Goal: Task Accomplishment & Management: Complete application form

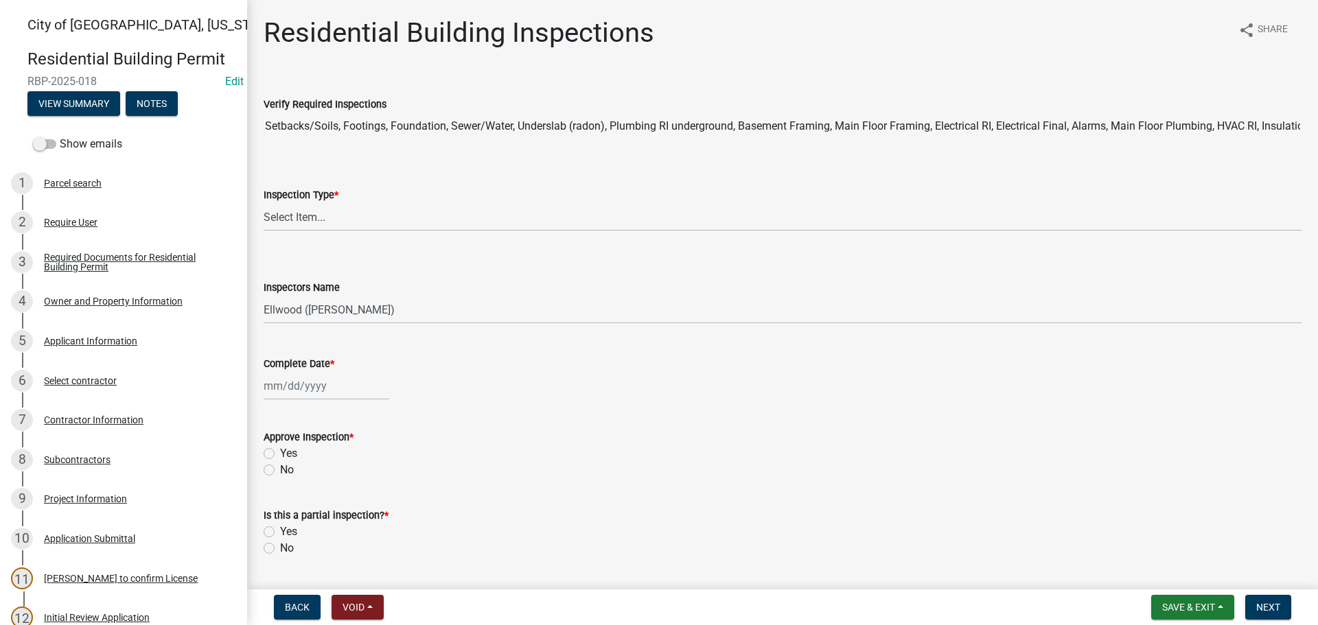
select select "805d55ac-e238-4e04-8f8e-acc067f36c3e"
click at [1217, 612] on button "Save & Exit" at bounding box center [1192, 607] width 83 height 25
click at [1169, 582] on button "Save & Exit" at bounding box center [1180, 571] width 110 height 33
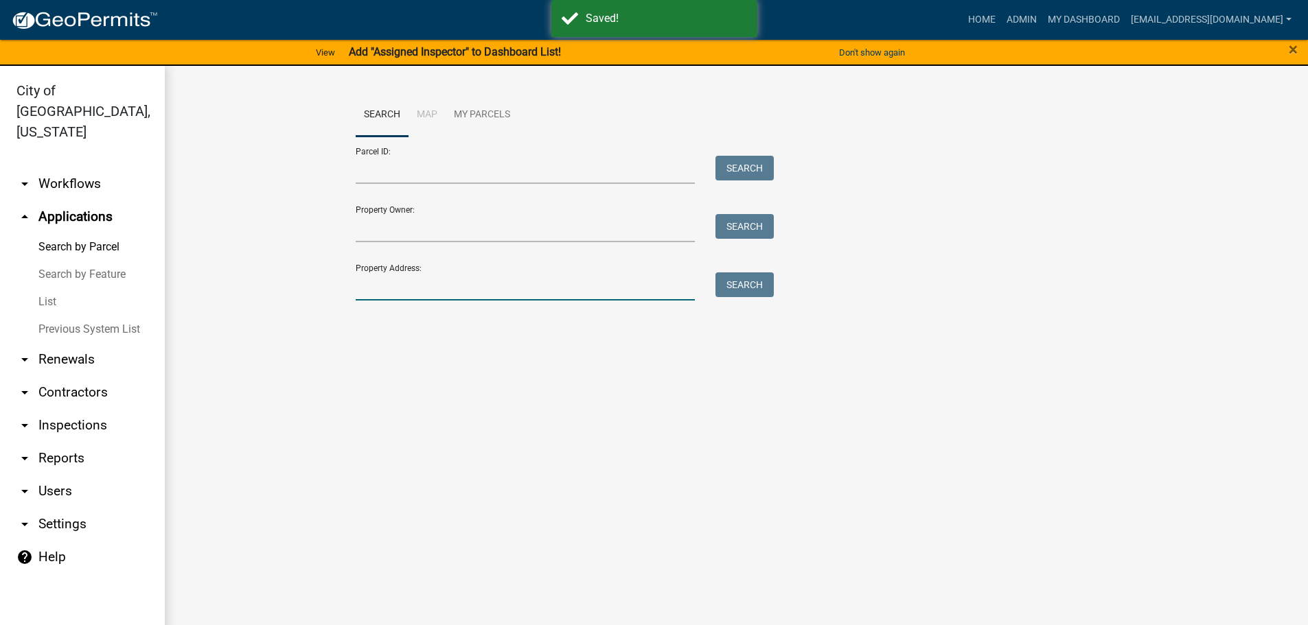
click at [395, 296] on input "Property Address:" at bounding box center [526, 287] width 340 height 28
type input "627 german"
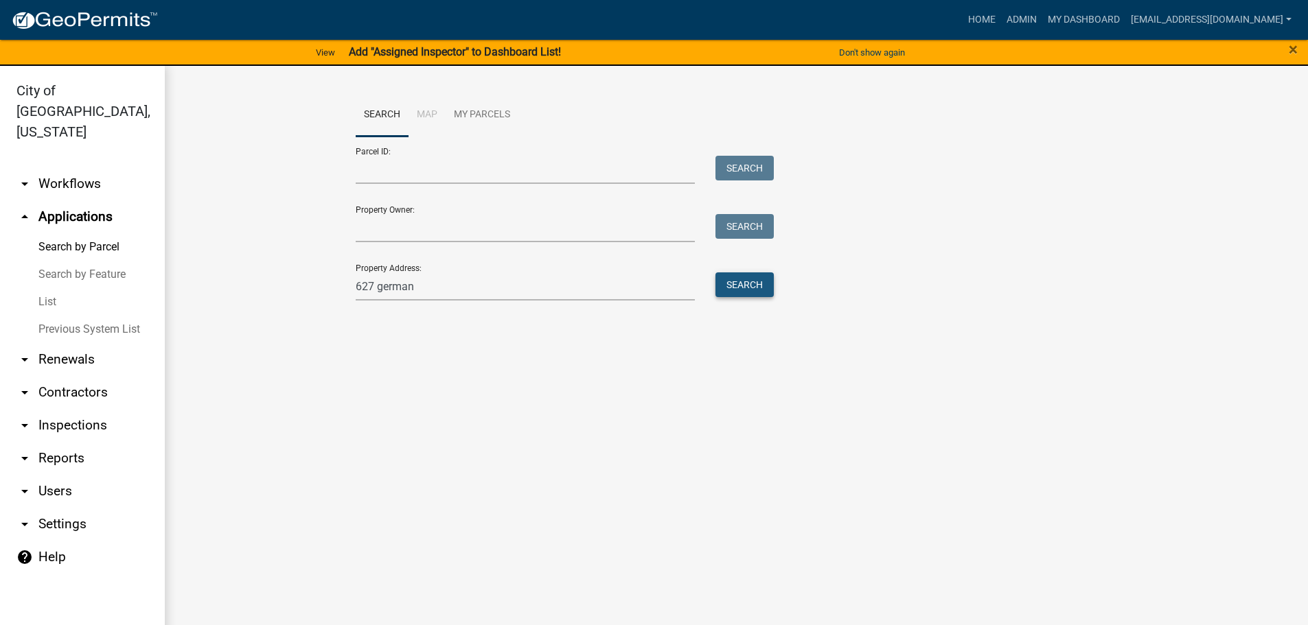
click at [739, 284] on button "Search" at bounding box center [744, 285] width 58 height 25
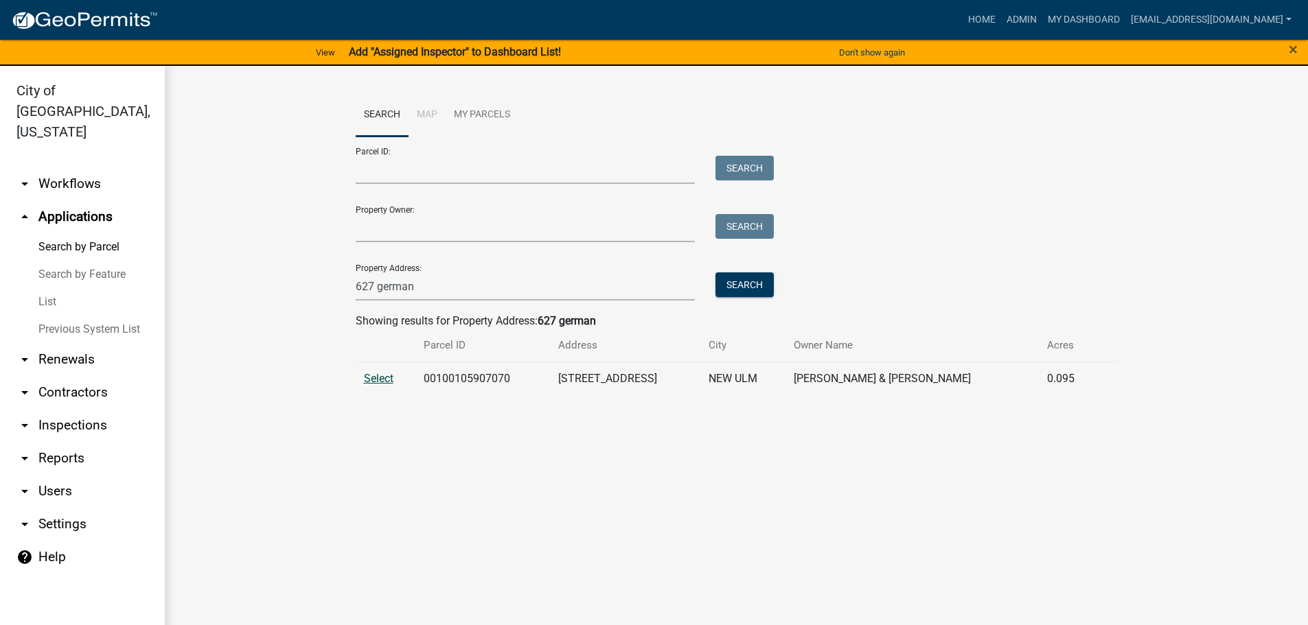
click at [371, 376] on span "Select" at bounding box center [379, 378] width 30 height 13
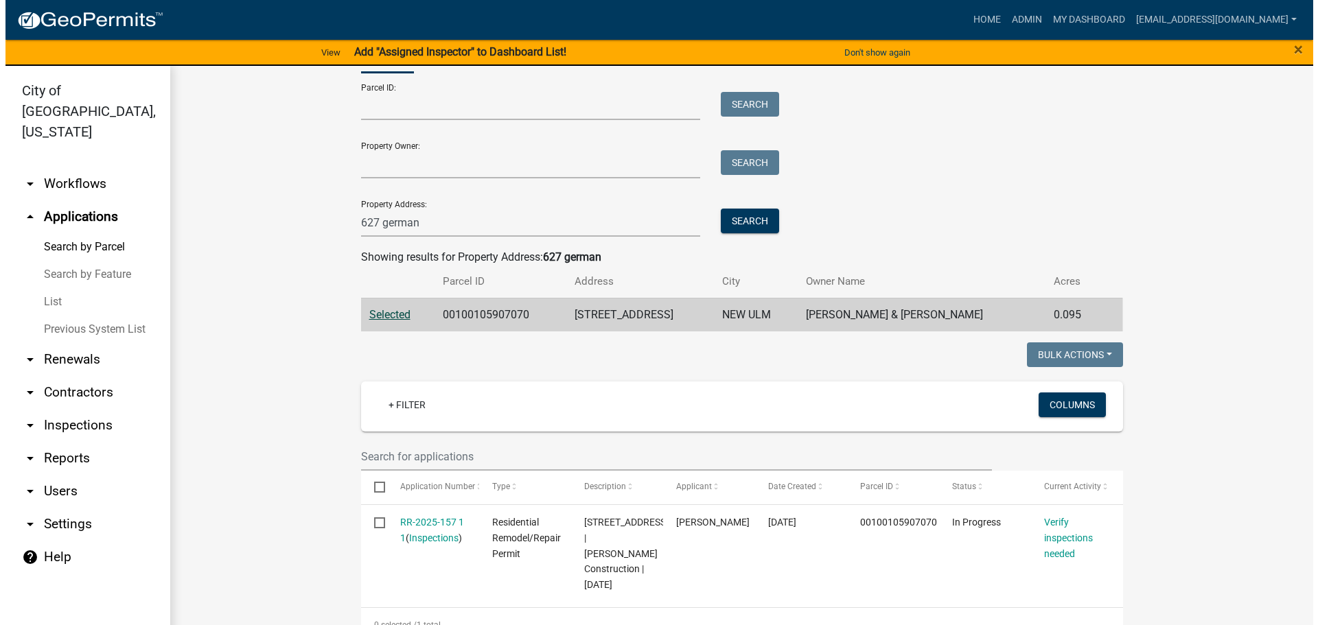
scroll to position [206, 0]
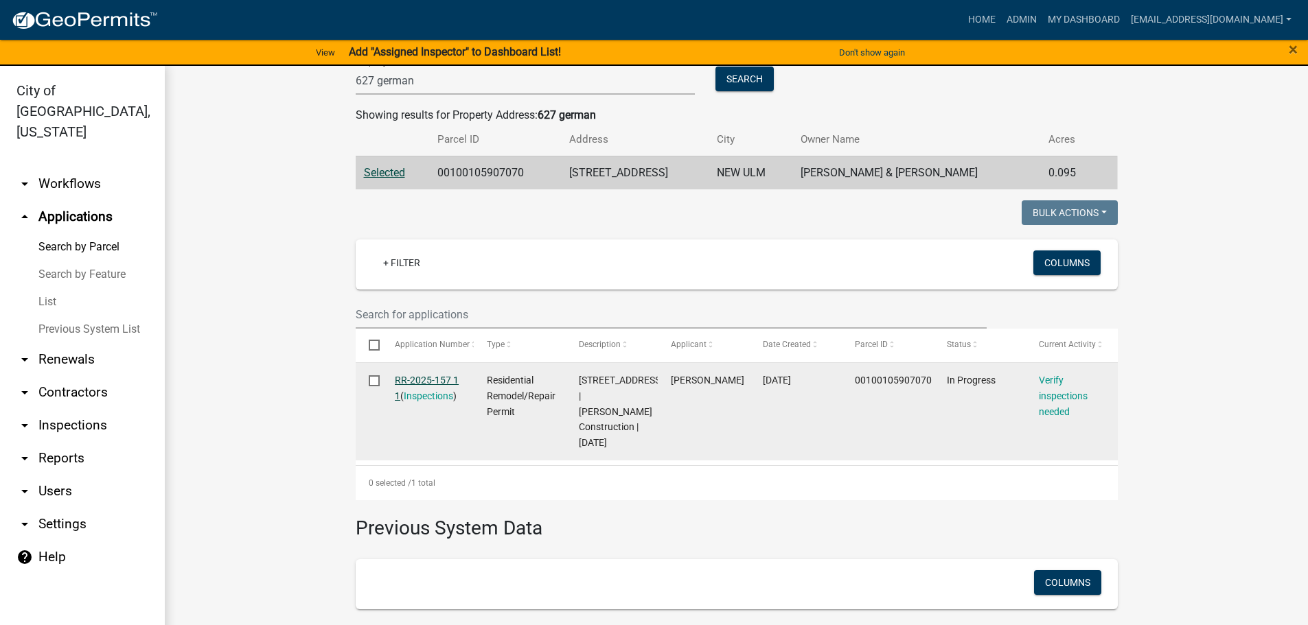
click at [417, 383] on link "RR-2025-157 1 1" at bounding box center [427, 388] width 64 height 27
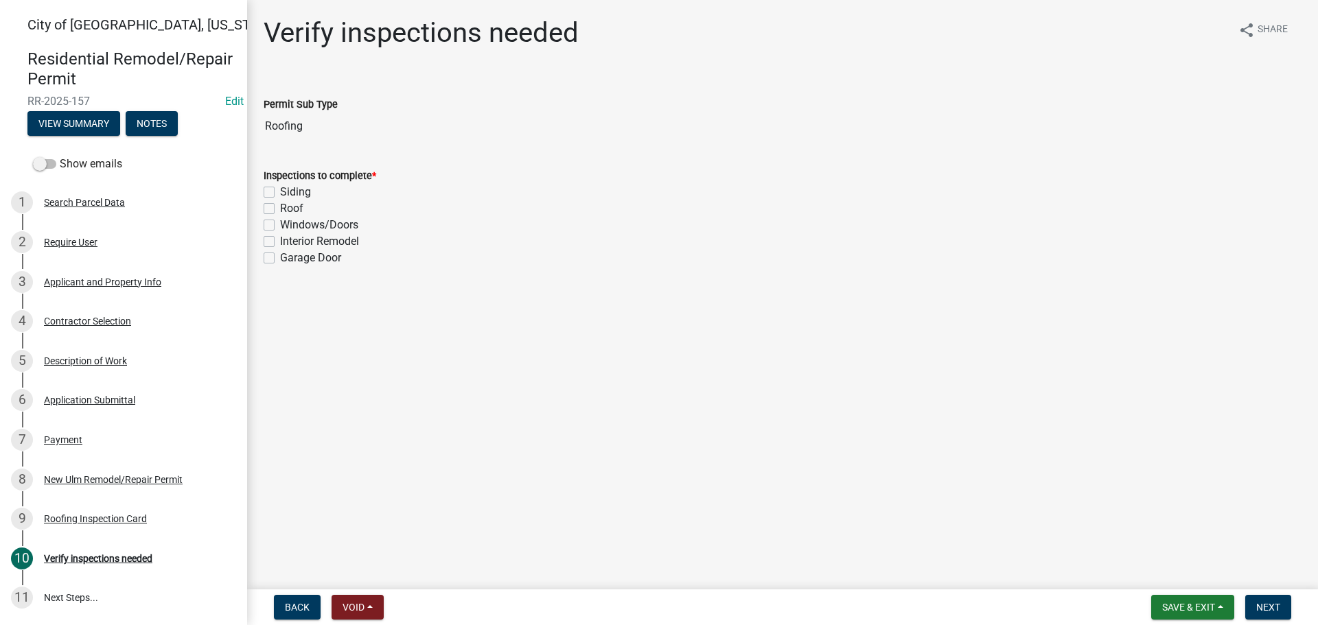
click at [280, 207] on label "Roof" at bounding box center [291, 208] width 23 height 16
click at [280, 207] on input "Roof" at bounding box center [284, 204] width 9 height 9
checkbox input "true"
checkbox input "false"
checkbox input "true"
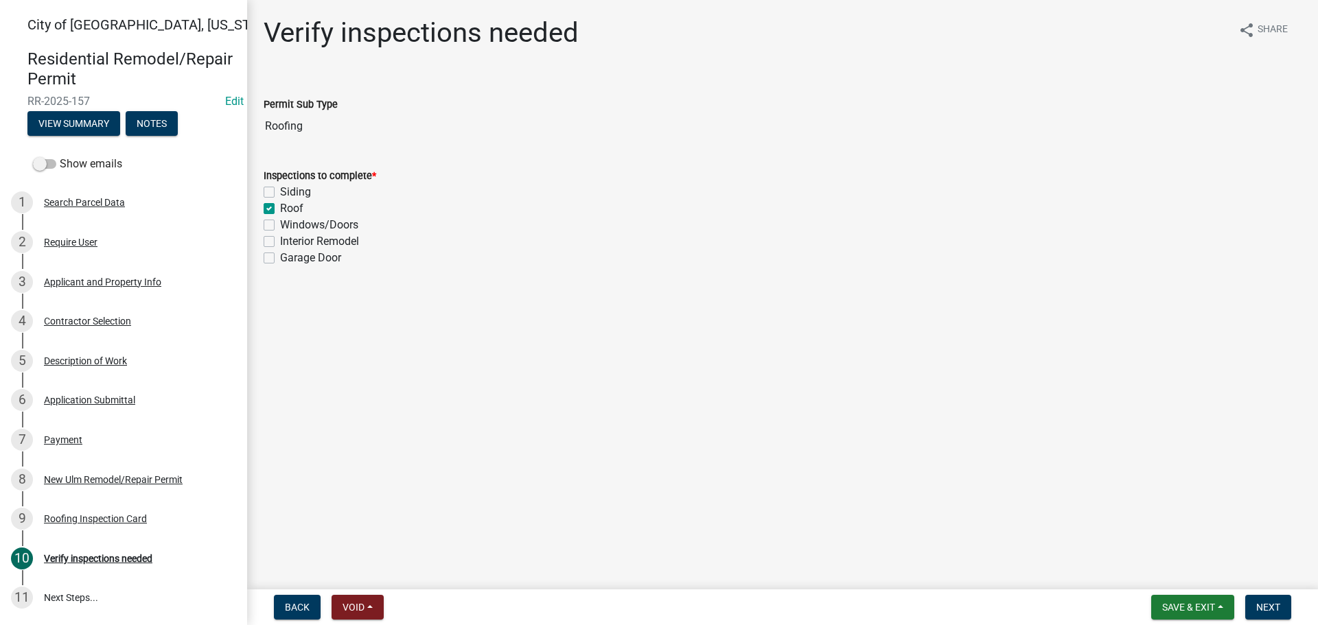
checkbox input "false"
click at [1267, 609] on span "Next" at bounding box center [1268, 607] width 24 height 11
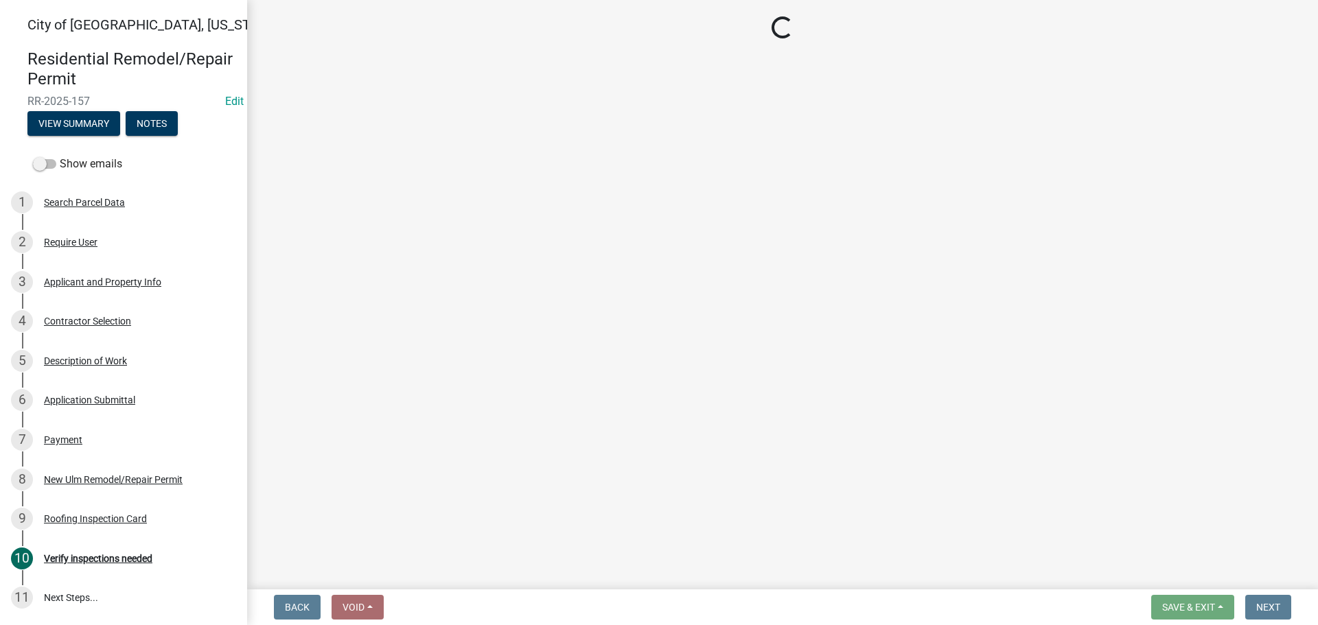
select select "805d55ac-e238-4e04-8f8e-acc067f36c3e"
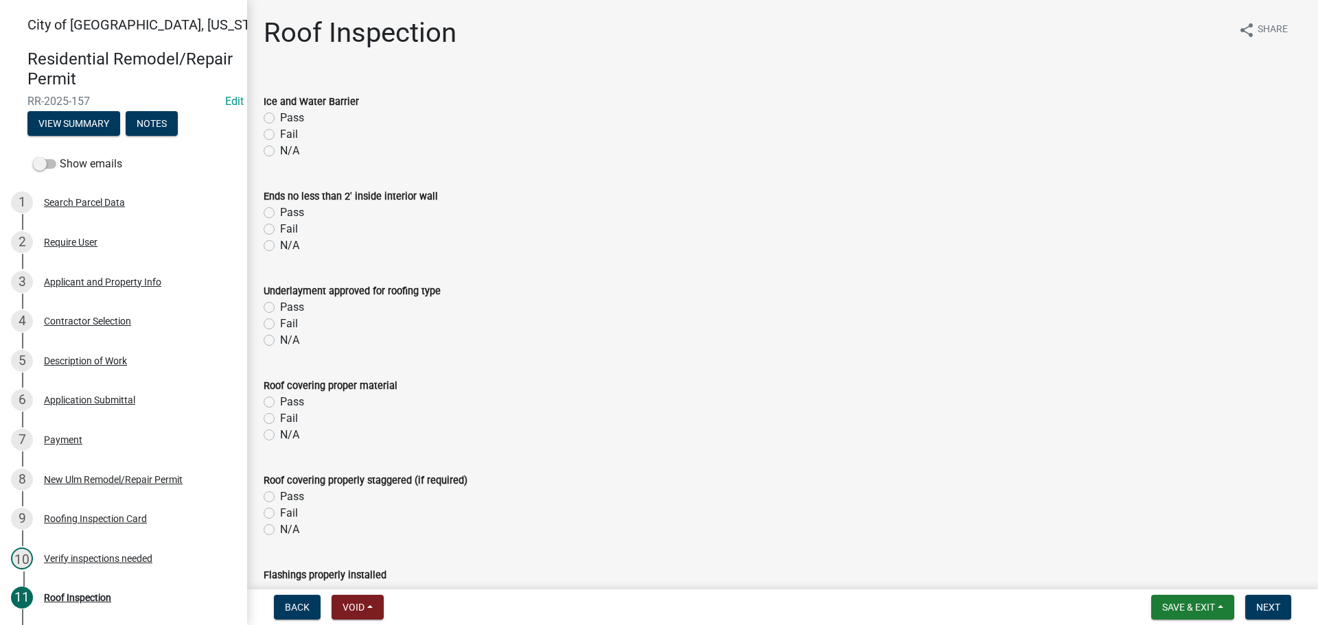
click at [280, 119] on label "Pass" at bounding box center [292, 118] width 24 height 16
click at [280, 119] on input "Pass" at bounding box center [284, 114] width 9 height 9
radio input "true"
click at [280, 214] on label "Pass" at bounding box center [292, 213] width 24 height 16
click at [280, 214] on input "Pass" at bounding box center [284, 209] width 9 height 9
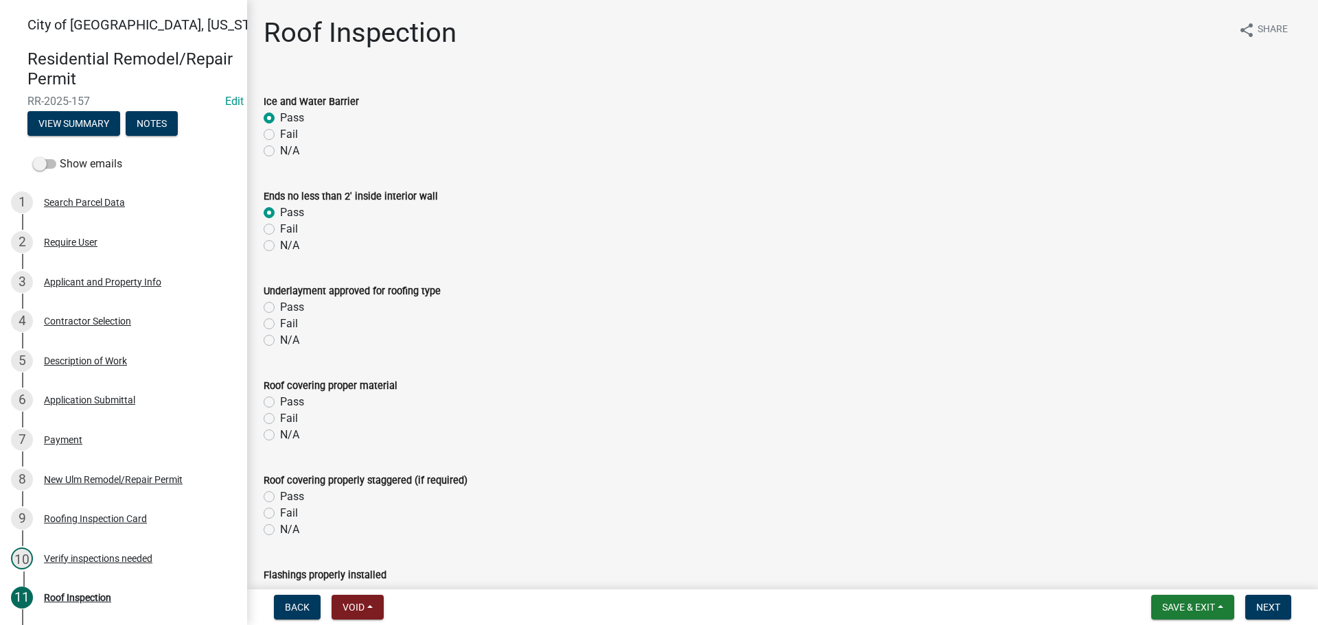
radio input "true"
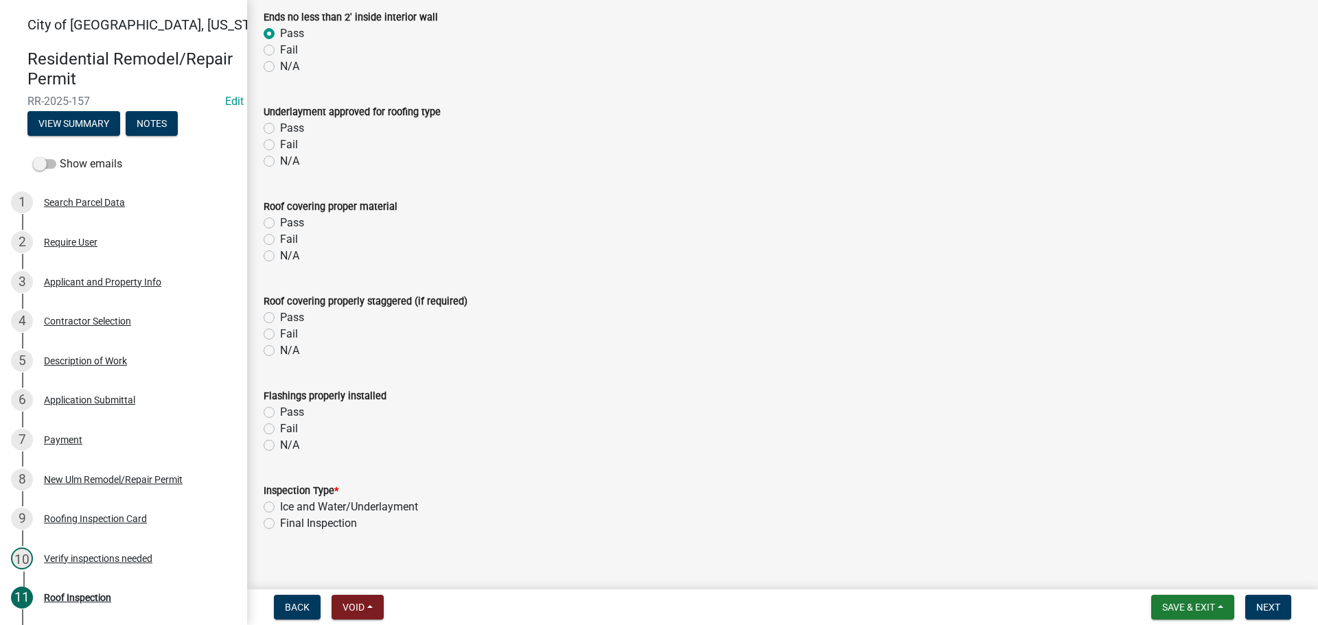
scroll to position [206, 0]
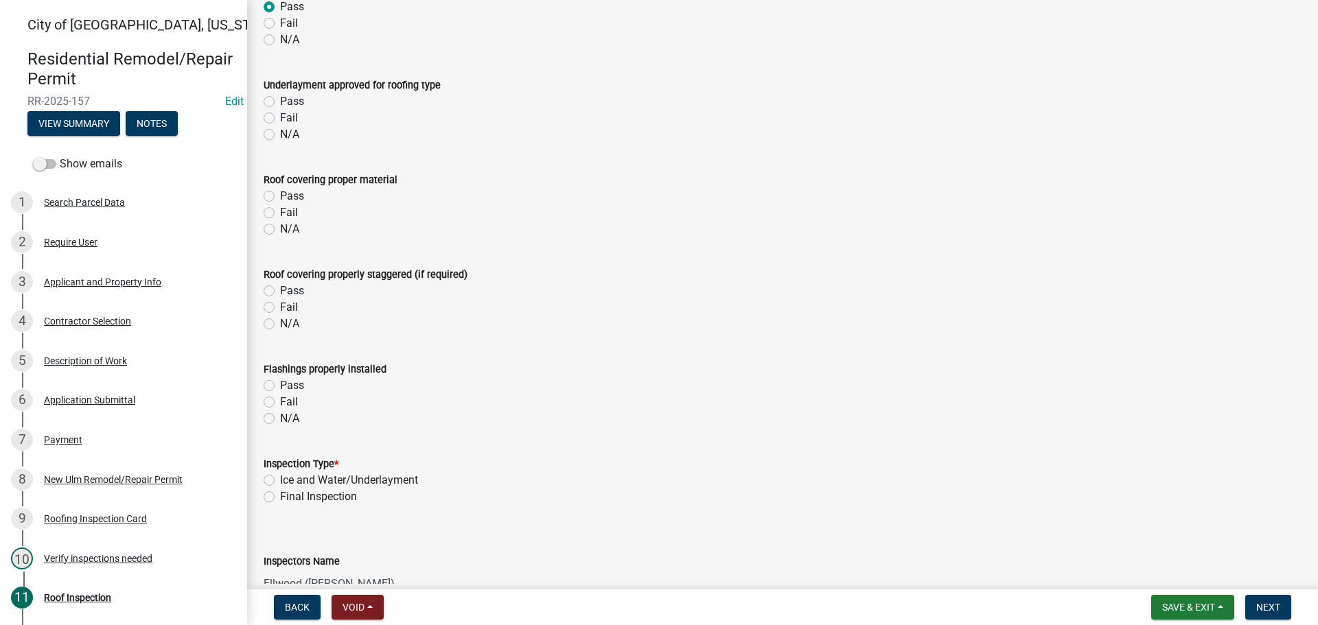
click at [280, 99] on label "Pass" at bounding box center [292, 101] width 24 height 16
click at [280, 99] on input "Pass" at bounding box center [284, 97] width 9 height 9
radio input "true"
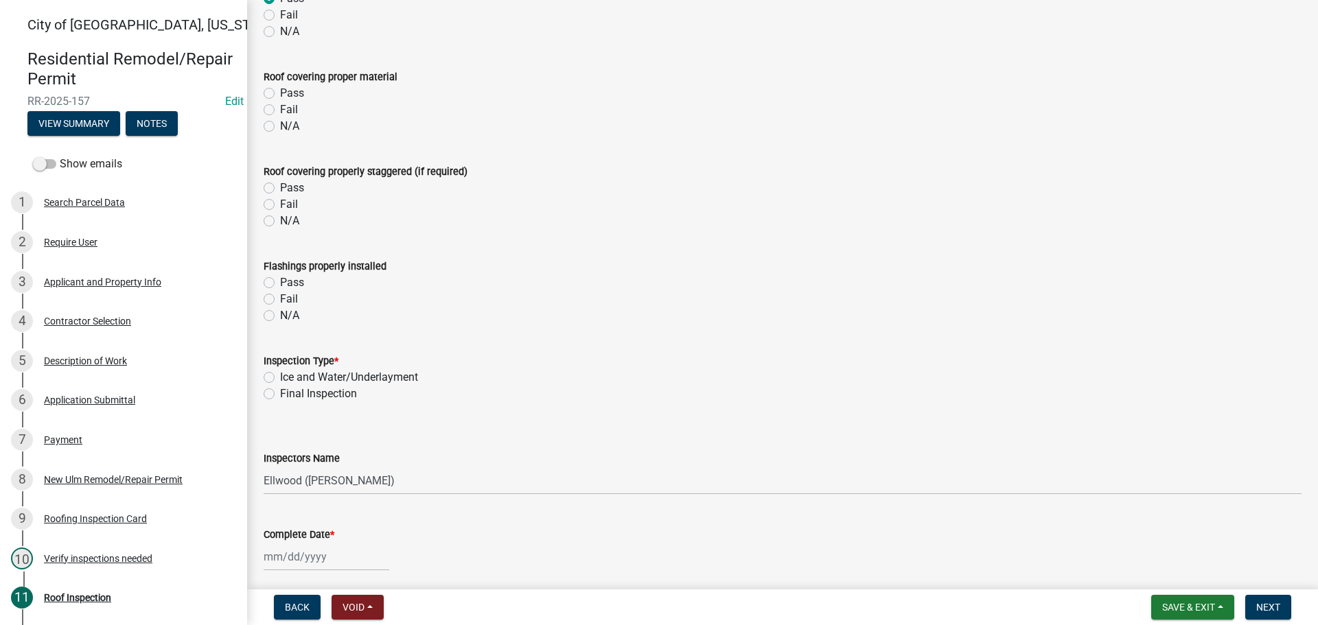
scroll to position [343, 0]
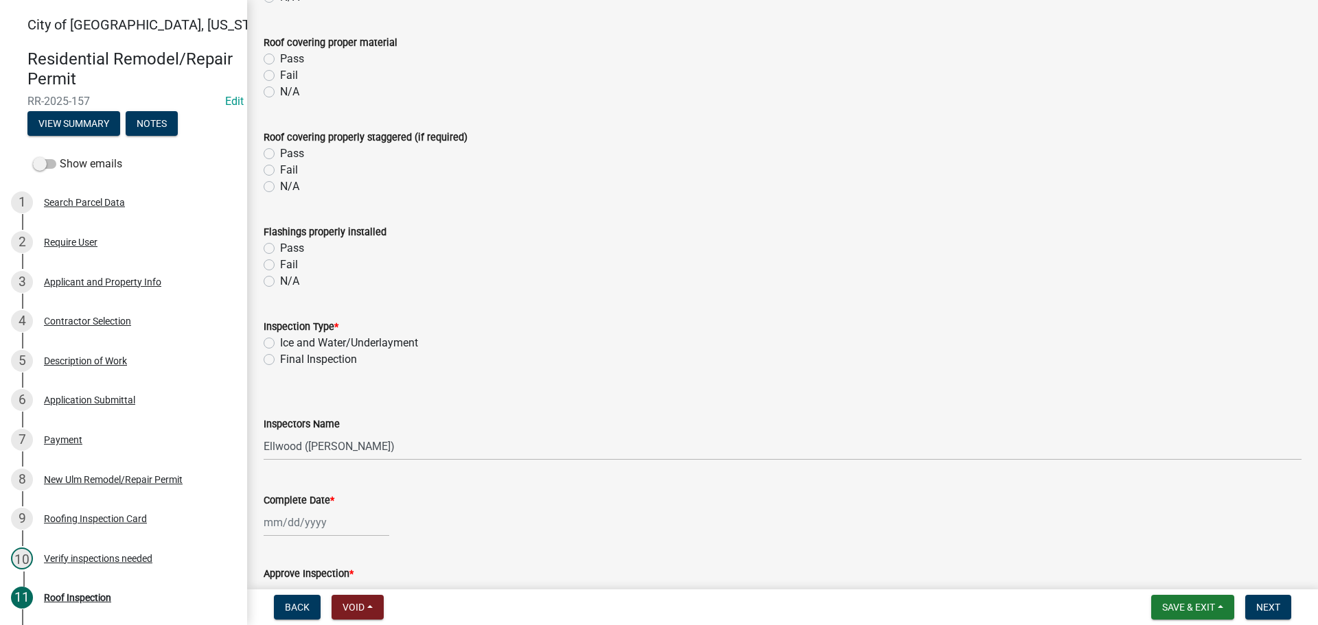
click at [280, 94] on label "N/A" at bounding box center [289, 92] width 19 height 16
click at [280, 93] on input "N/A" at bounding box center [284, 88] width 9 height 9
radio input "true"
click at [271, 181] on div "N/A" at bounding box center [783, 187] width 1038 height 16
click at [280, 185] on label "N/A" at bounding box center [289, 187] width 19 height 16
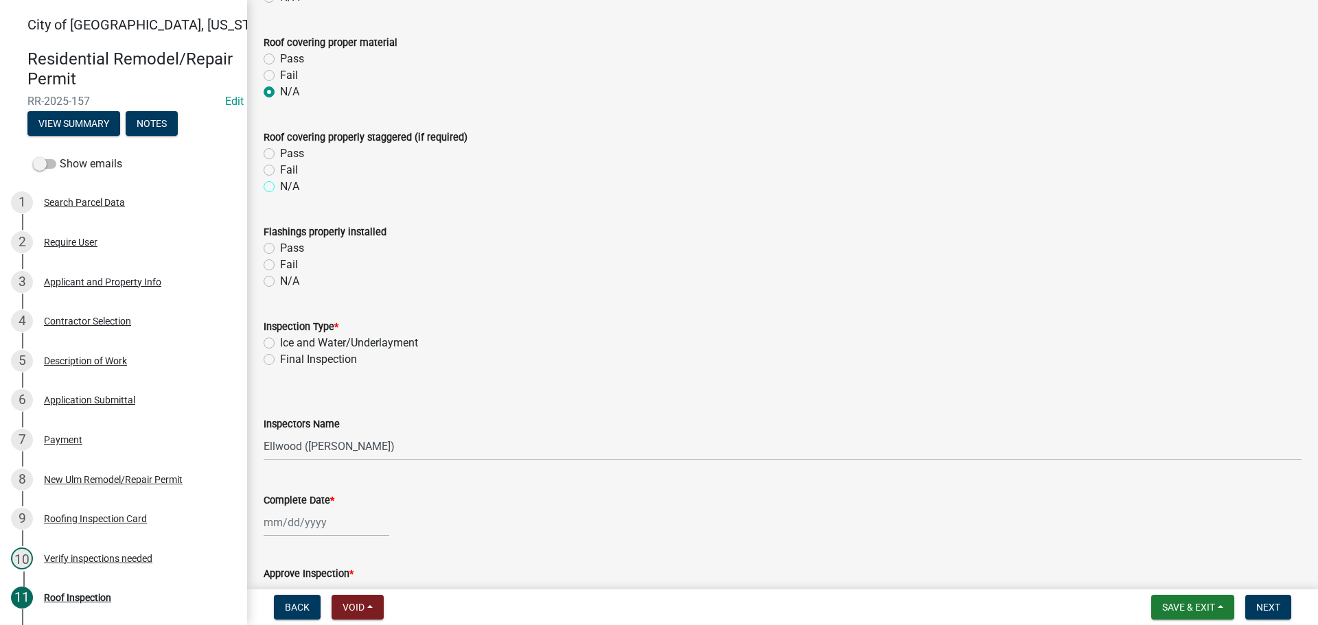
click at [280, 185] on input "N/A" at bounding box center [284, 183] width 9 height 9
radio input "true"
click at [263, 286] on div "Flashings properly installed Pass Fail N/A" at bounding box center [782, 248] width 1059 height 82
click at [280, 284] on label "N/A" at bounding box center [289, 281] width 19 height 16
click at [280, 282] on input "N/A" at bounding box center [284, 277] width 9 height 9
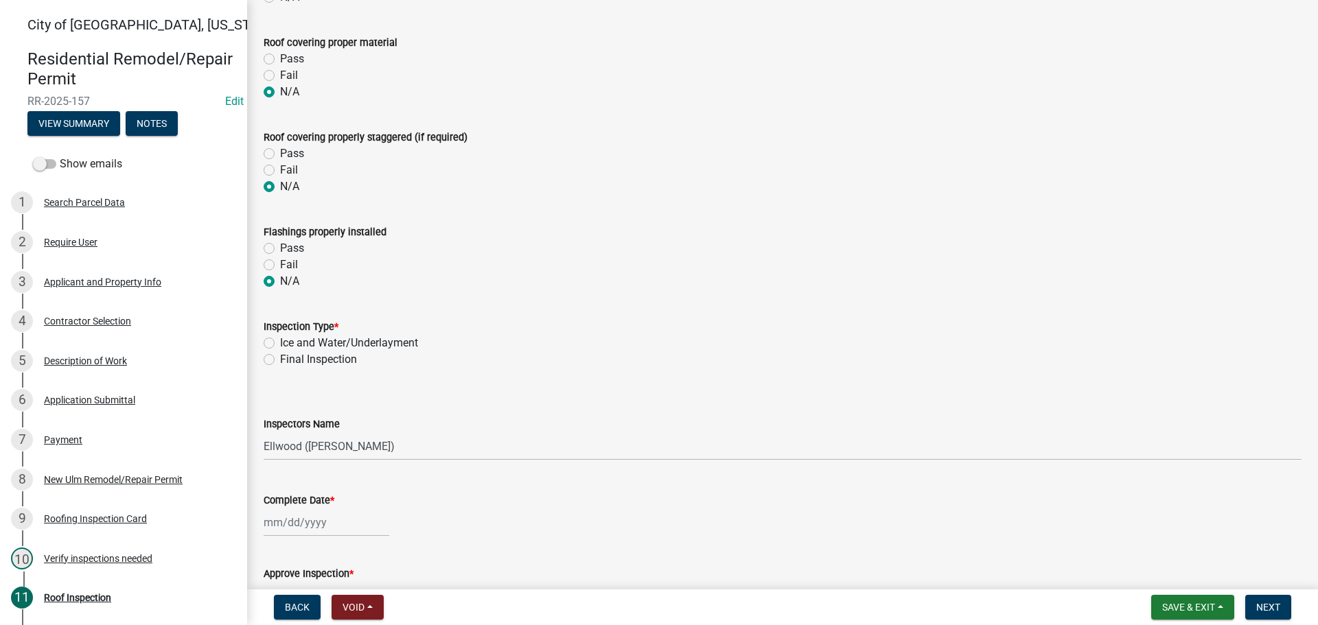
radio input "true"
click at [280, 346] on label "Ice and Water/Underlayment" at bounding box center [349, 343] width 138 height 16
click at [280, 344] on input "Ice and Water/Underlayment" at bounding box center [284, 339] width 9 height 9
radio input "true"
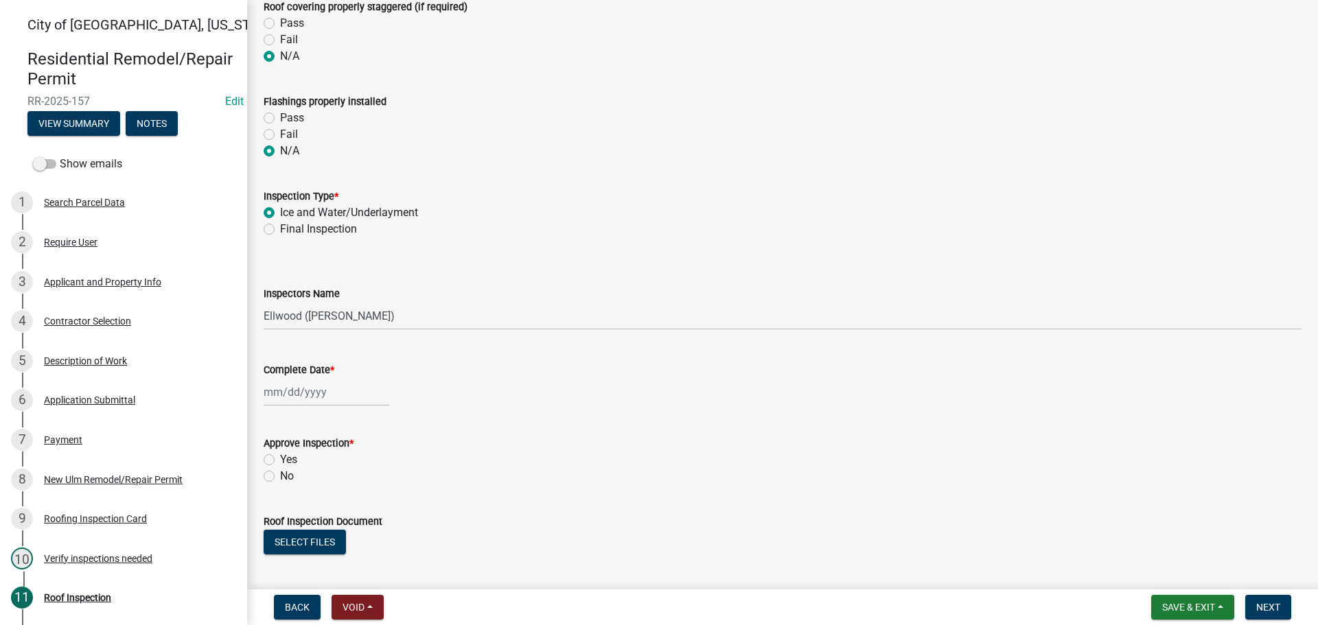
scroll to position [481, 0]
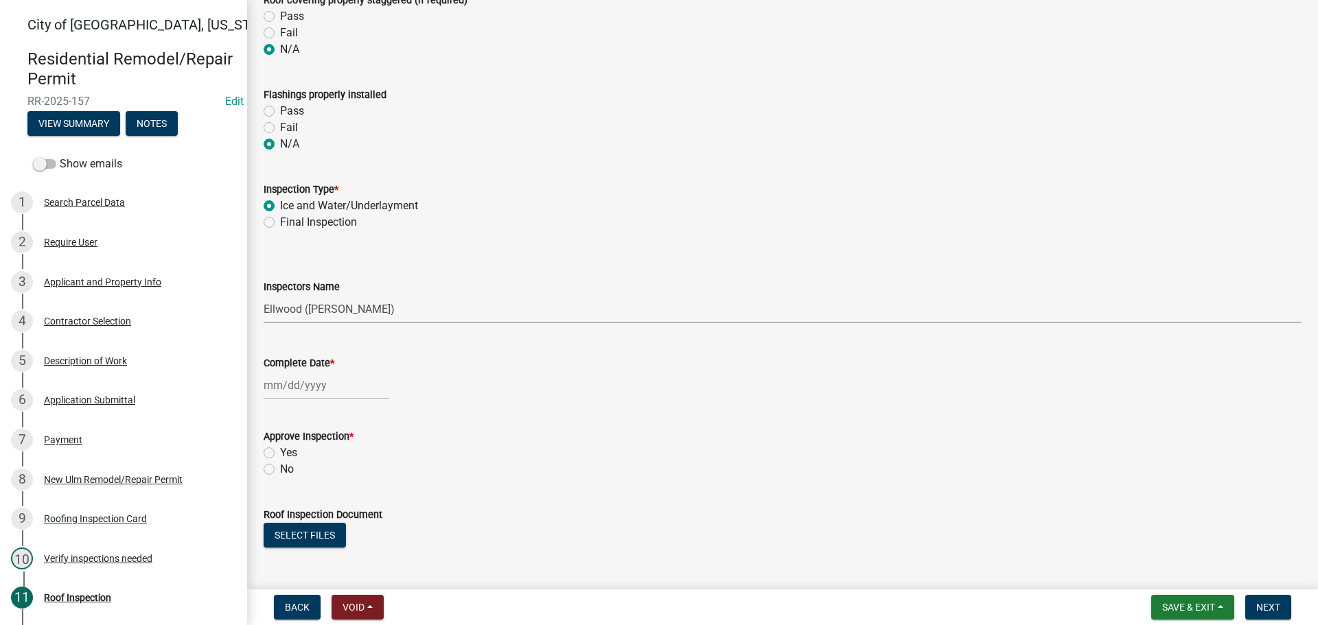
click at [367, 308] on select "Select Item... Ellwood ([PERSON_NAME]) [EMAIL_ADDRESS][DOMAIN_NAME] ([PERSON_NA…" at bounding box center [783, 309] width 1038 height 28
drag, startPoint x: 281, startPoint y: 314, endPoint x: 282, endPoint y: 323, distance: 9.0
click at [281, 312] on select "Select Item... Ellwood ([PERSON_NAME]) [EMAIL_ADDRESS][DOMAIN_NAME] ([PERSON_NA…" at bounding box center [783, 309] width 1038 height 28
select select "cd72df13-1819-4c17-818e-bd68a66556fb"
click at [264, 295] on select "Select Item... Ellwood ([PERSON_NAME]) [EMAIL_ADDRESS][DOMAIN_NAME] ([PERSON_NA…" at bounding box center [783, 309] width 1038 height 28
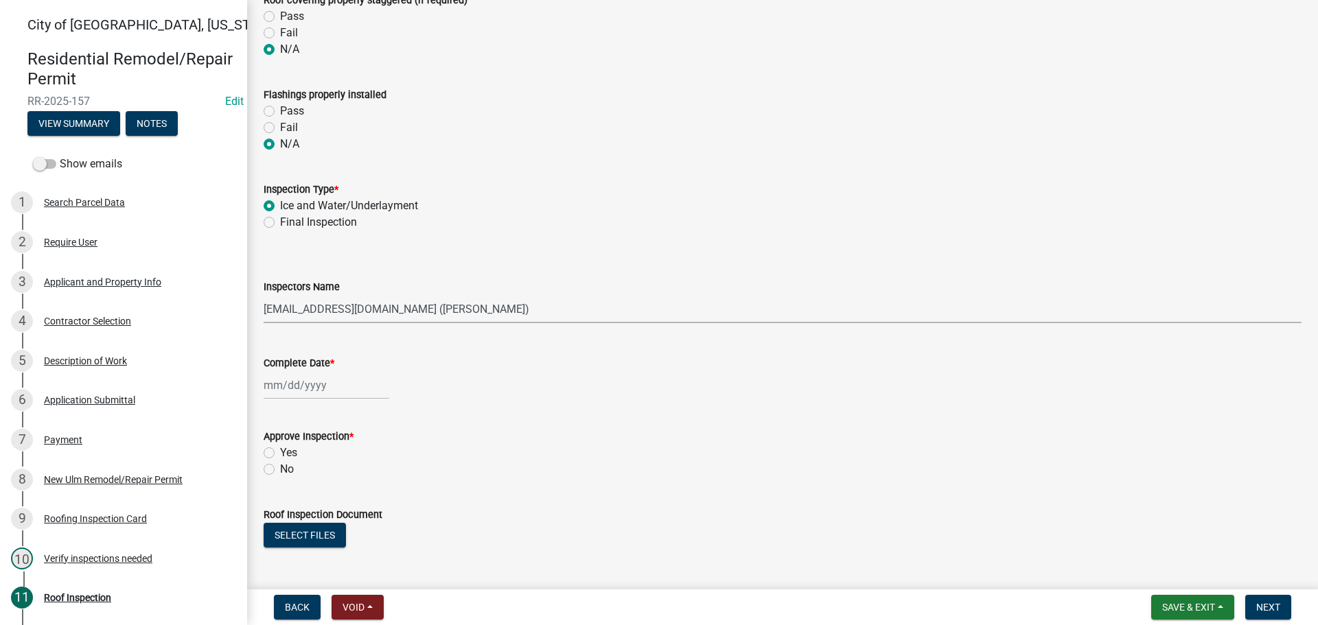
click at [289, 382] on div at bounding box center [327, 385] width 126 height 28
select select "8"
select select "2025"
drag, startPoint x: 297, startPoint y: 527, endPoint x: 296, endPoint y: 520, distance: 6.9
click at [297, 527] on div "19" at bounding box center [299, 525] width 22 height 22
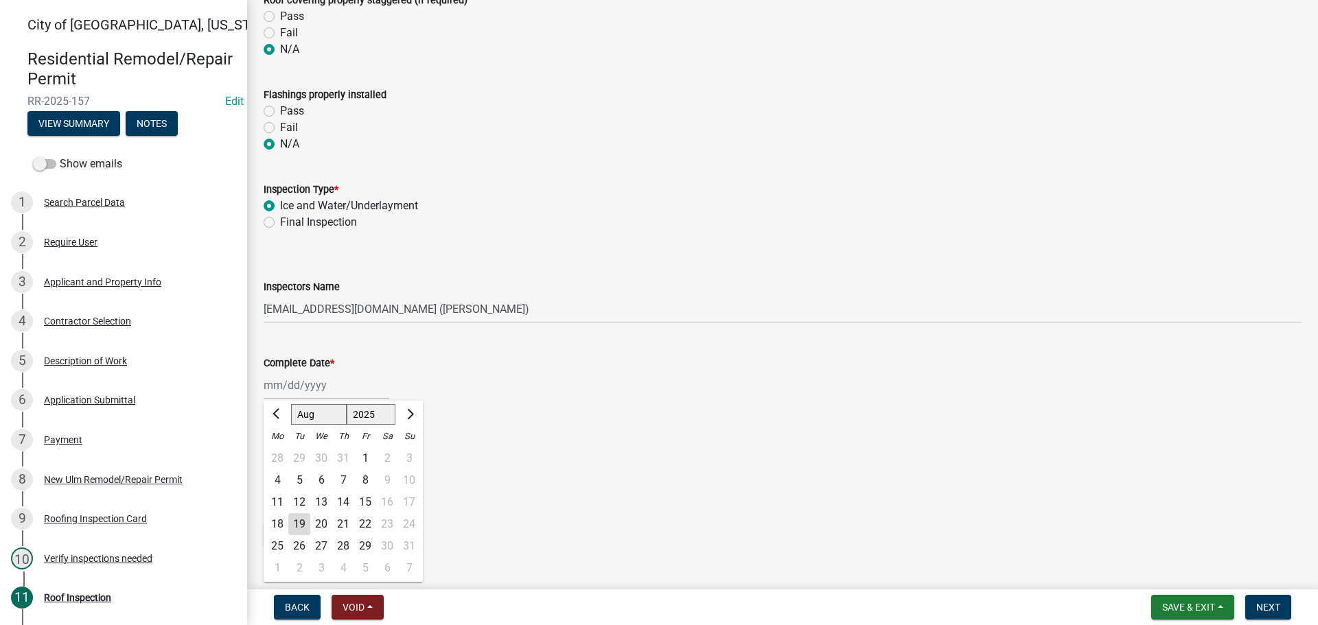
type input "[DATE]"
click at [262, 452] on div "Approve Inspection * Yes No" at bounding box center [782, 445] width 1059 height 66
click at [280, 448] on label "Yes" at bounding box center [288, 453] width 17 height 16
click at [280, 448] on input "Yes" at bounding box center [284, 449] width 9 height 9
radio input "true"
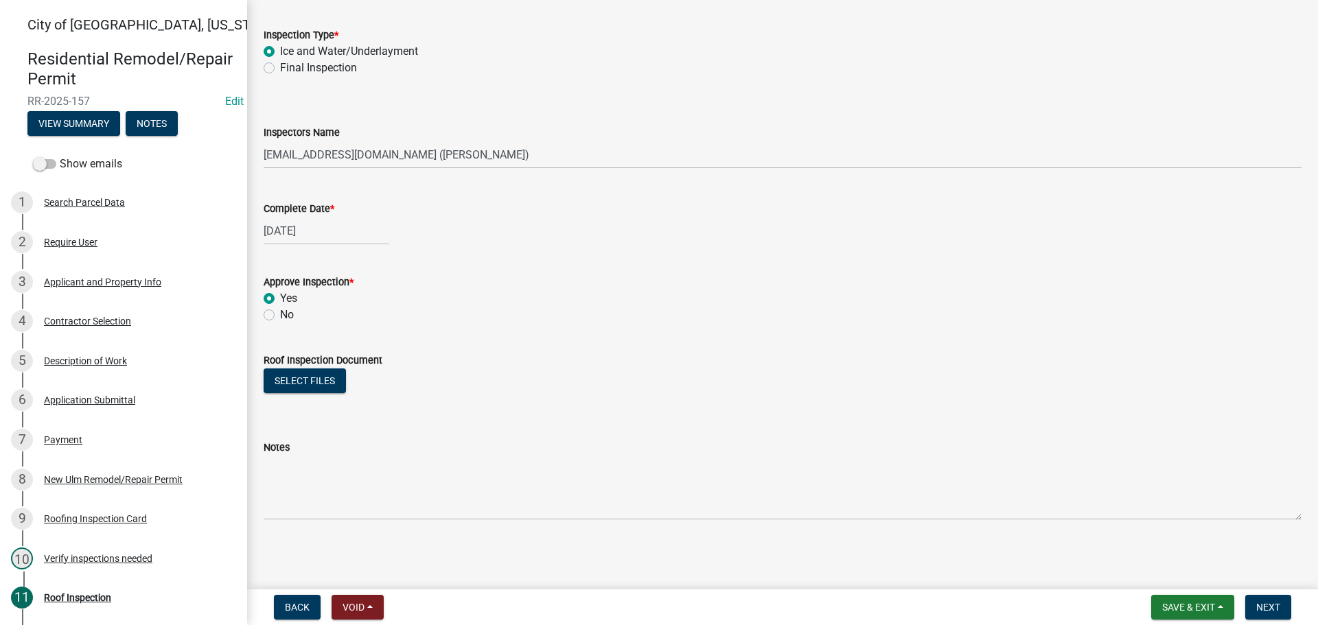
scroll to position [636, 0]
click at [1280, 603] on span "Next" at bounding box center [1268, 607] width 24 height 11
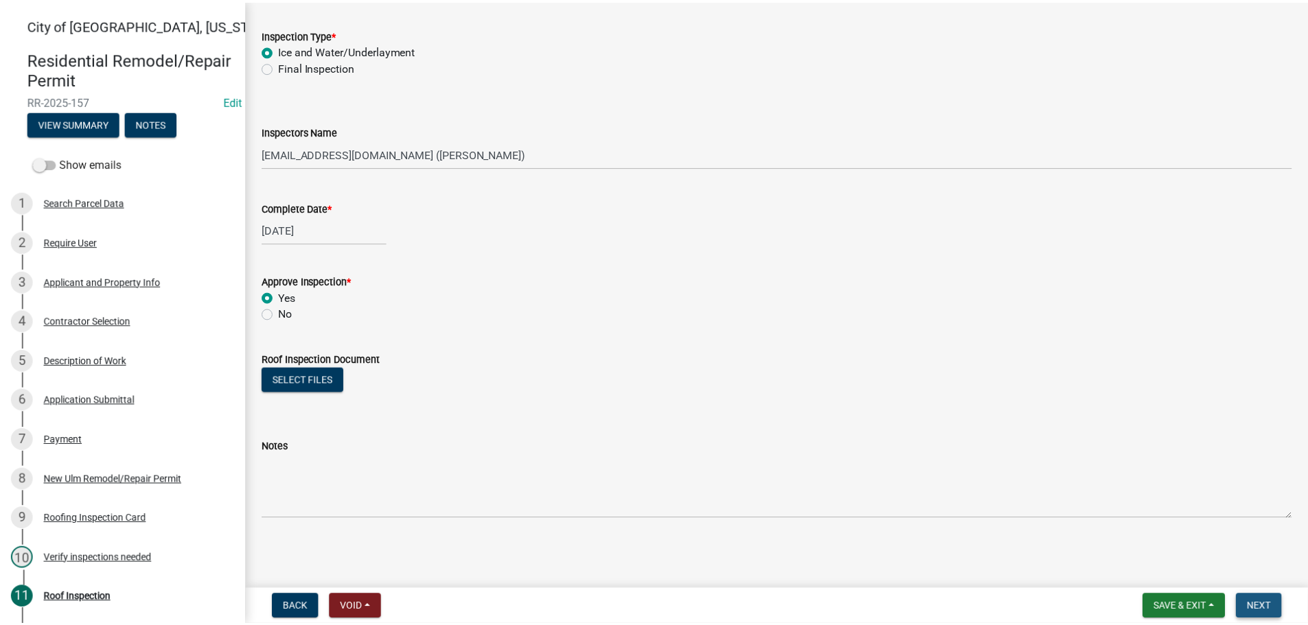
scroll to position [0, 0]
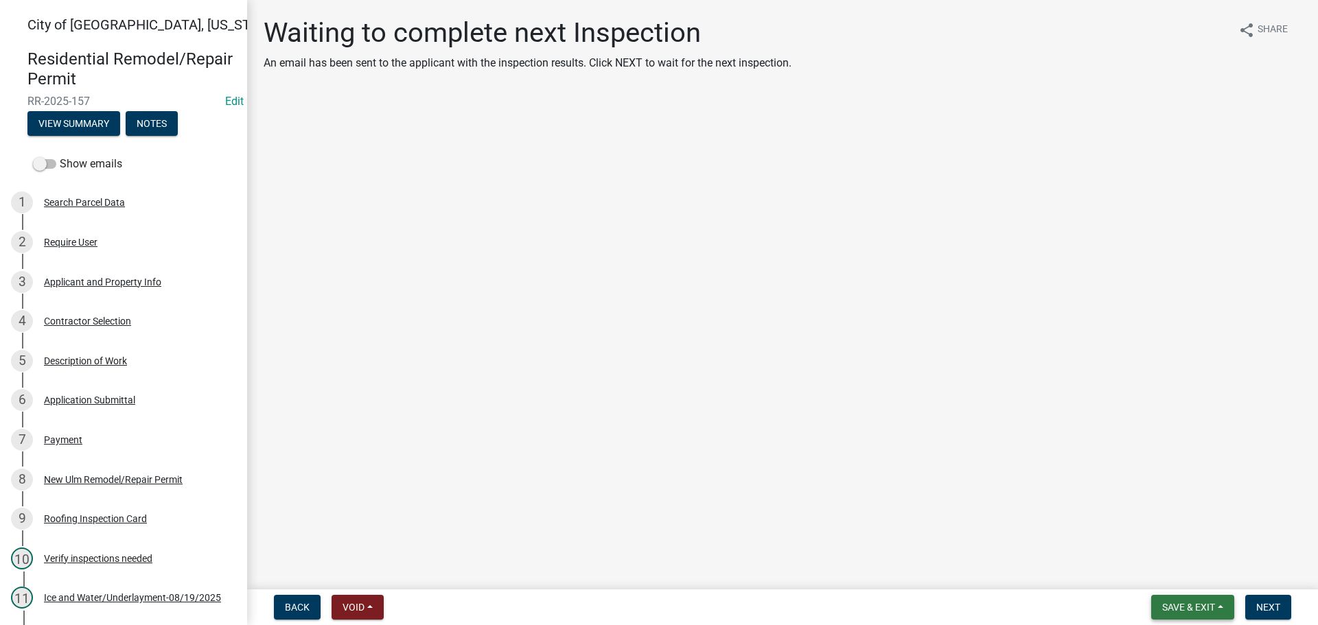
click at [1194, 609] on span "Save & Exit" at bounding box center [1188, 607] width 53 height 11
click at [1172, 576] on button "Save & Exit" at bounding box center [1180, 571] width 110 height 33
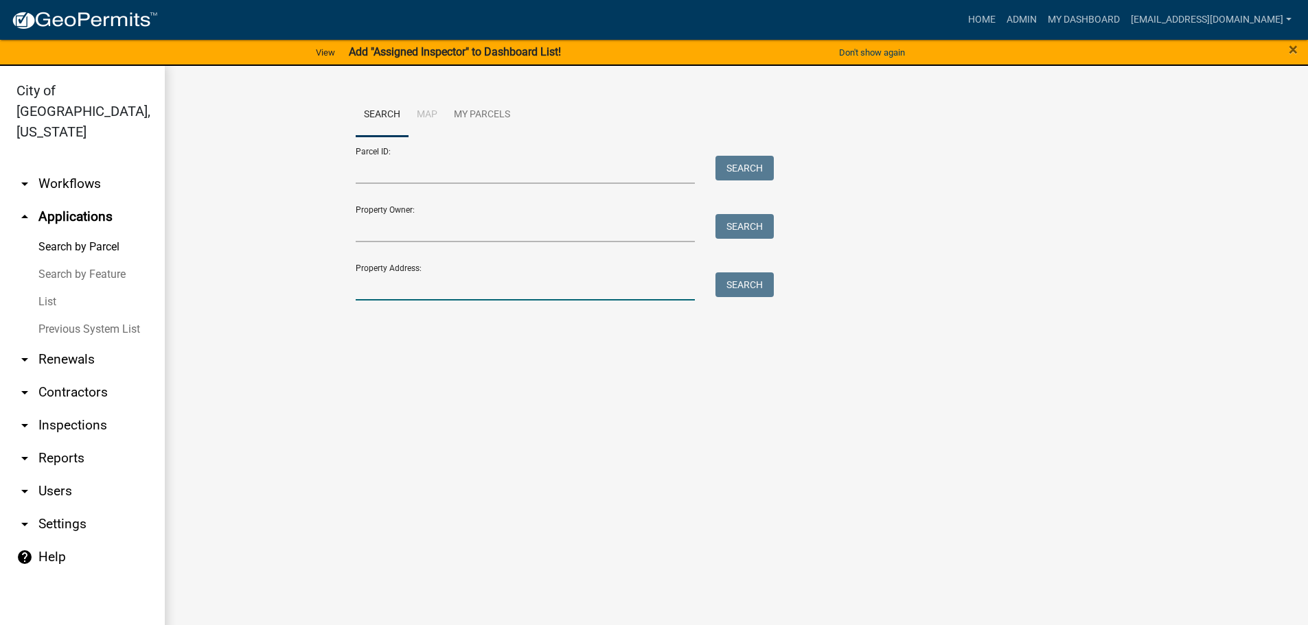
click at [358, 290] on input "Property Address:" at bounding box center [526, 287] width 340 height 28
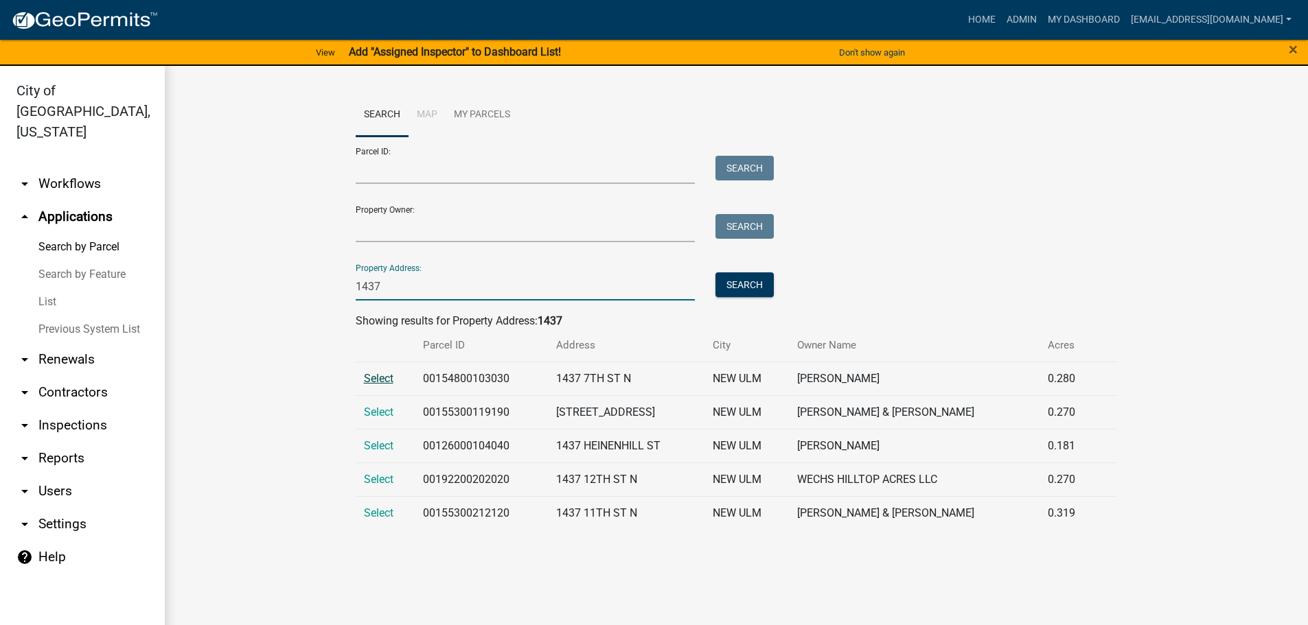
type input "1437"
click at [367, 376] on span "Select" at bounding box center [379, 378] width 30 height 13
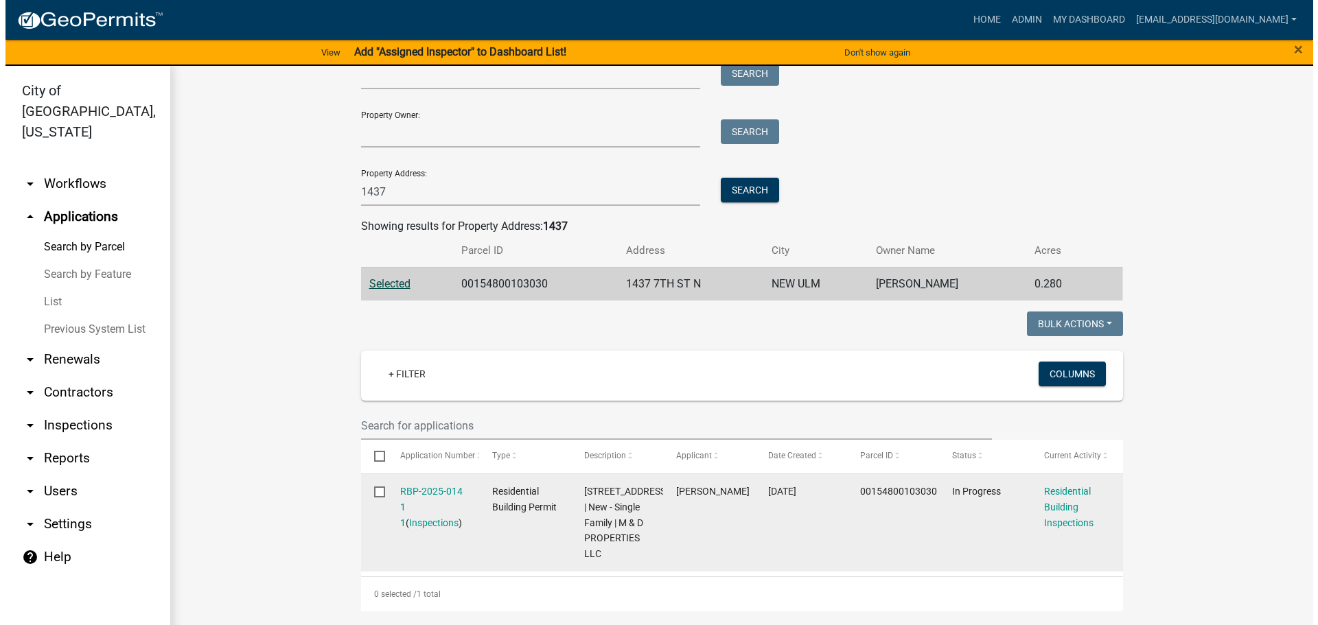
scroll to position [137, 0]
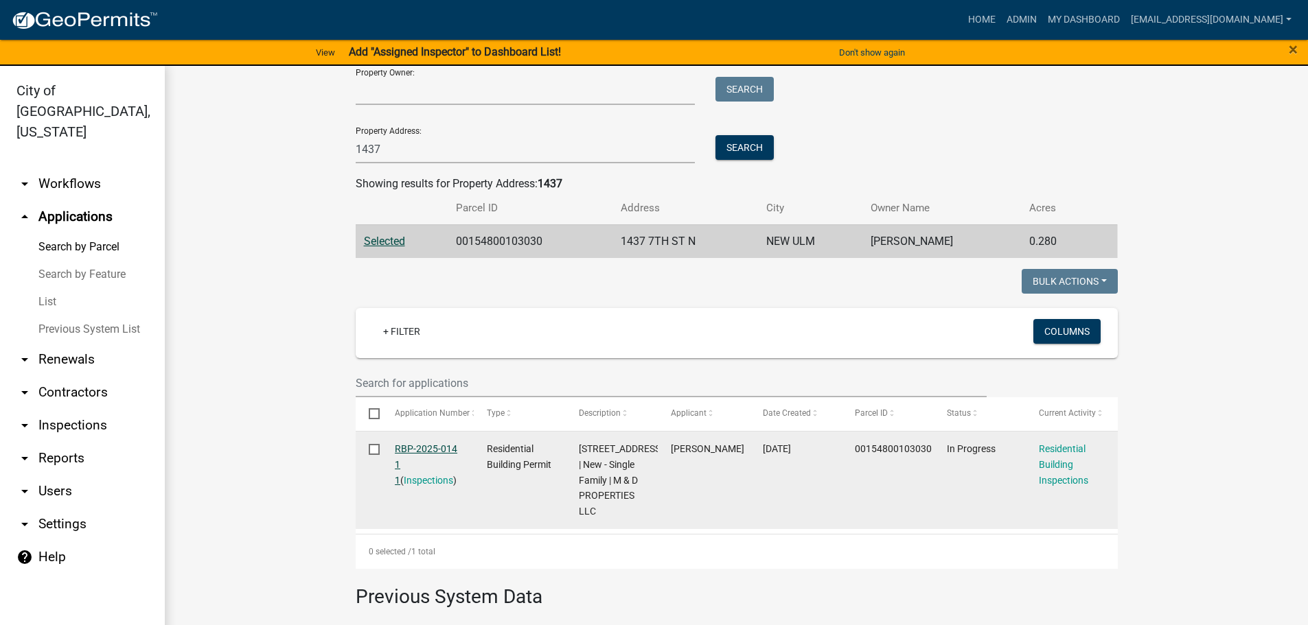
click at [428, 448] on link "RBP-2025-014 1 1" at bounding box center [426, 465] width 62 height 43
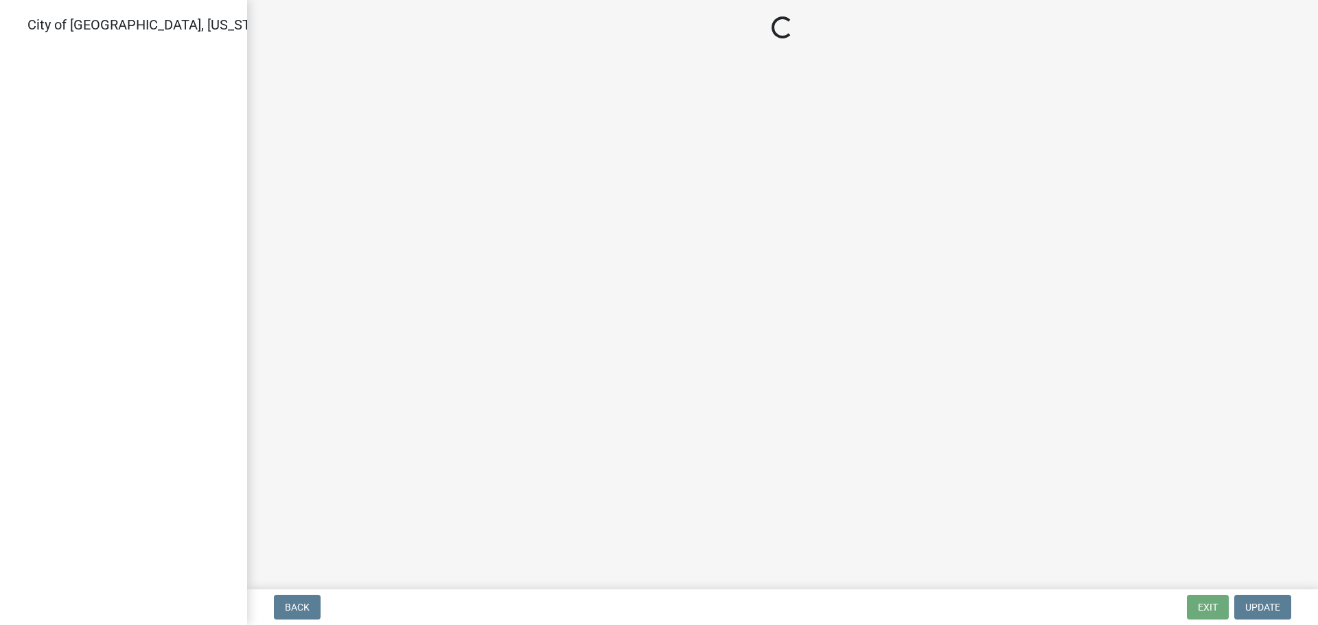
select select "805d55ac-e238-4e04-8f8e-acc067f36c3e"
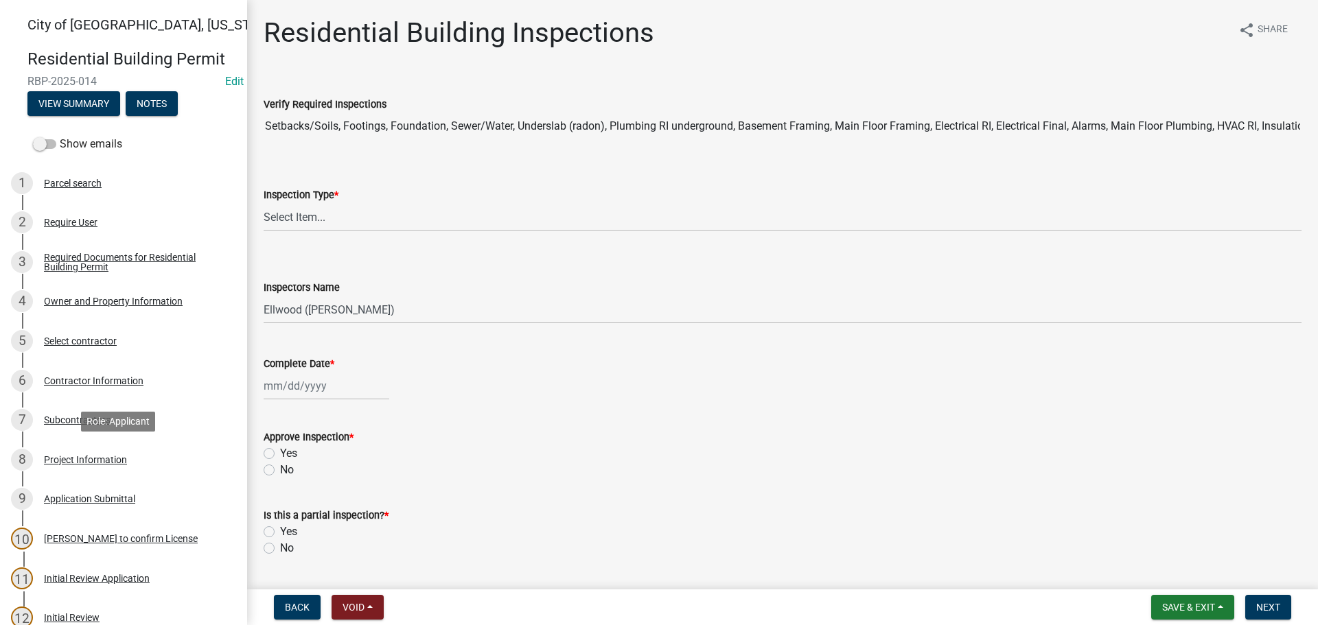
click at [100, 452] on div "8 Project Information" at bounding box center [118, 460] width 214 height 22
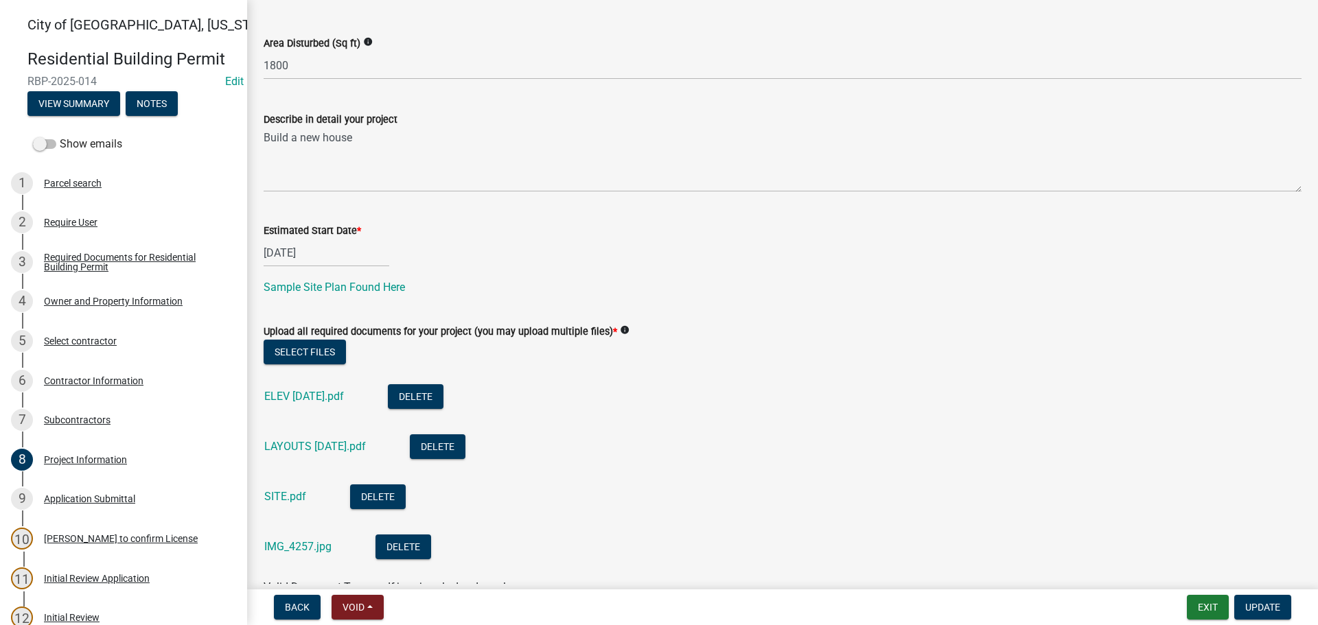
scroll to position [397, 0]
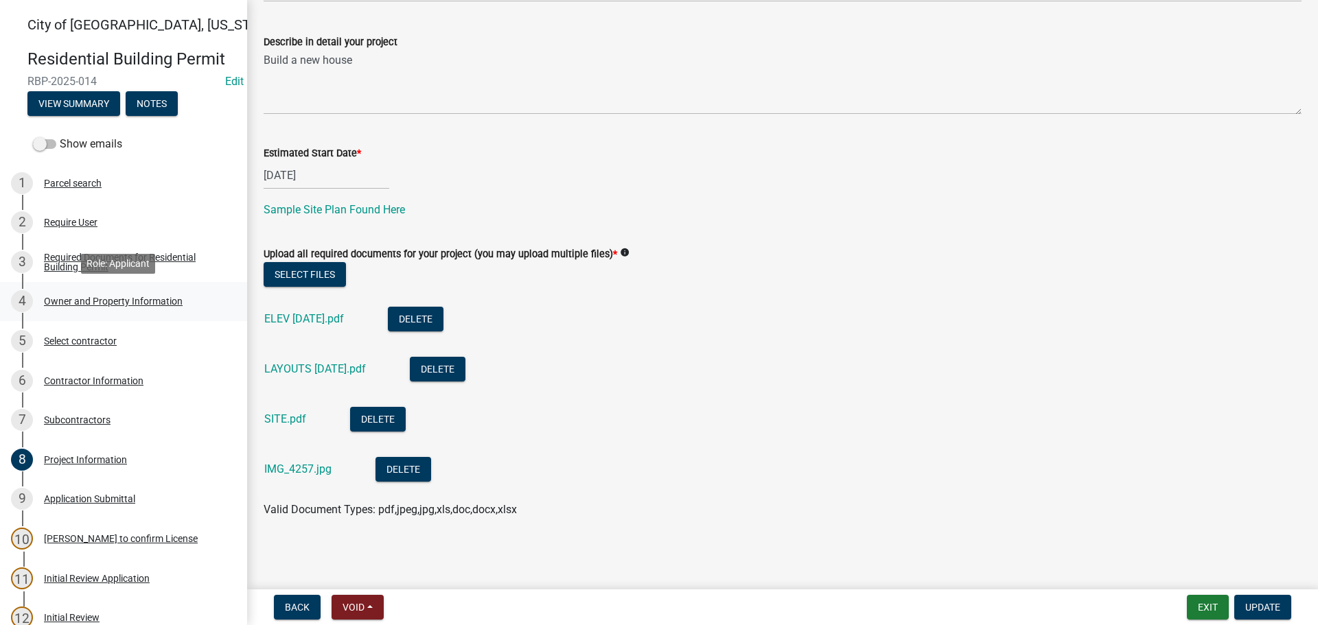
click at [118, 300] on div "Owner and Property Information" at bounding box center [113, 302] width 139 height 10
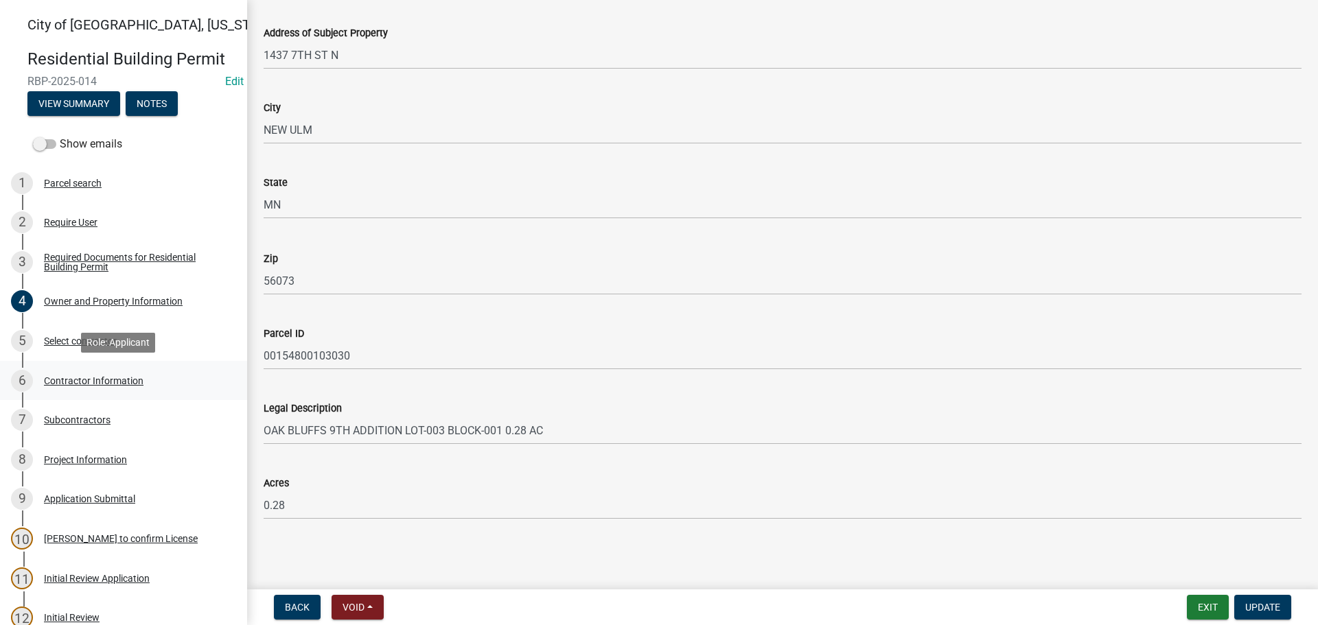
scroll to position [69, 0]
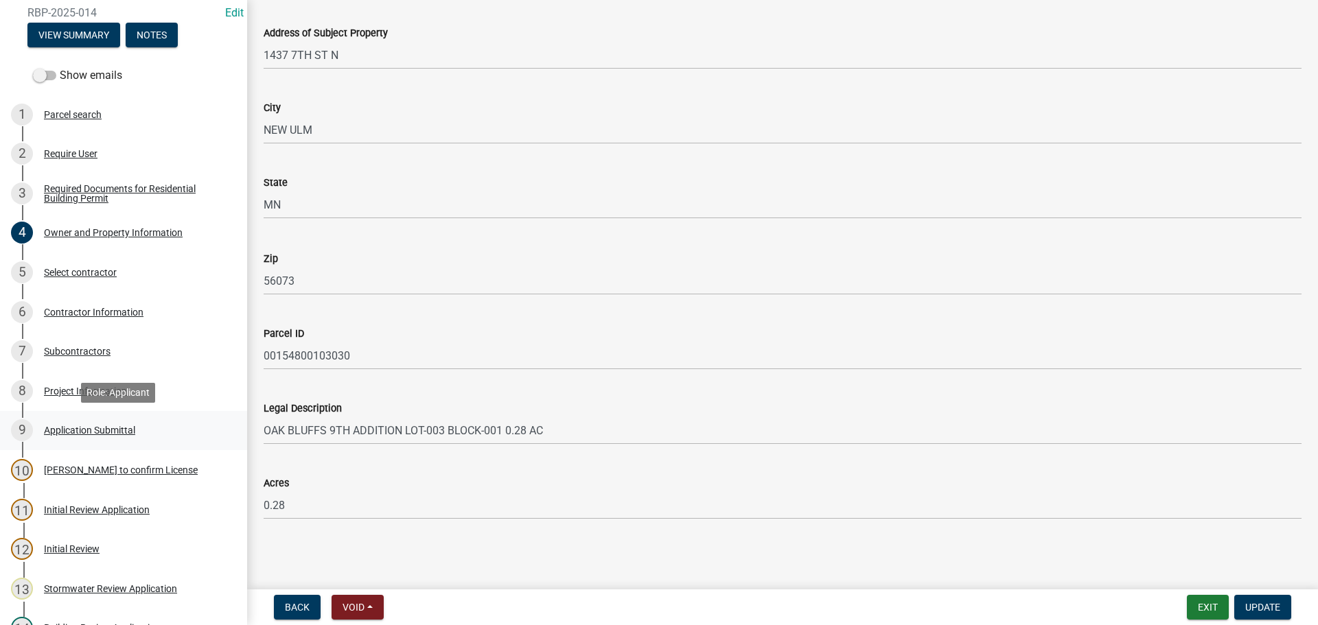
click at [86, 426] on div "Application Submittal" at bounding box center [89, 431] width 91 height 10
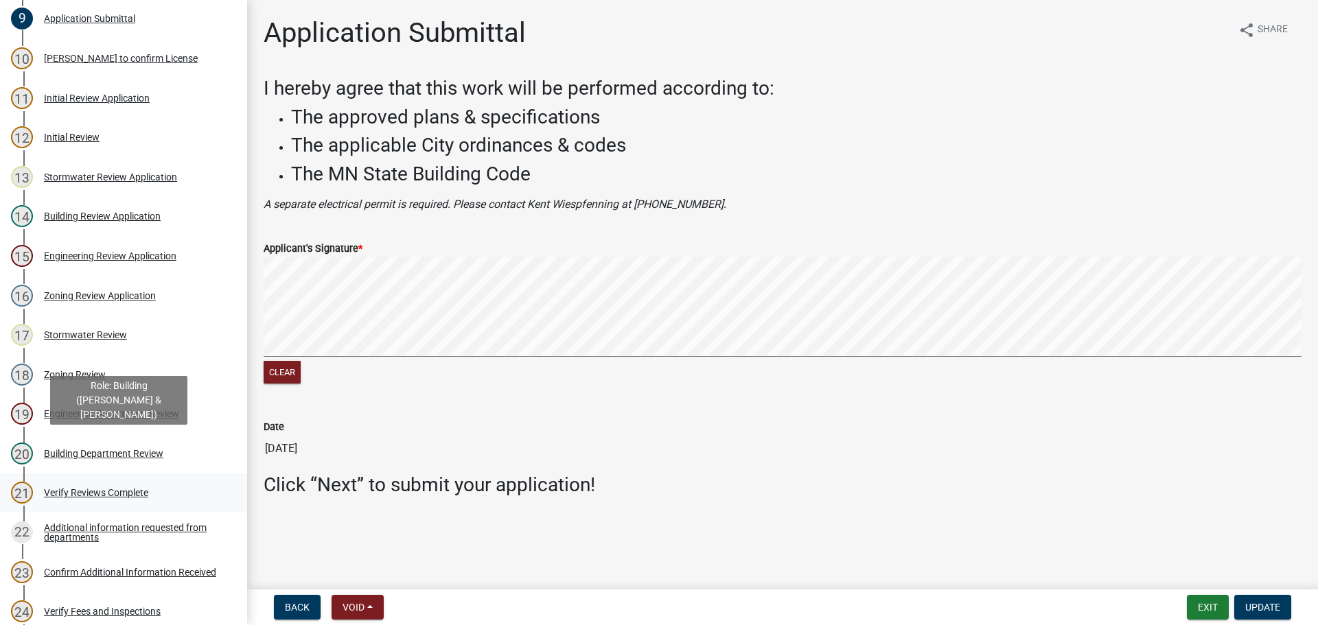
scroll to position [755, 0]
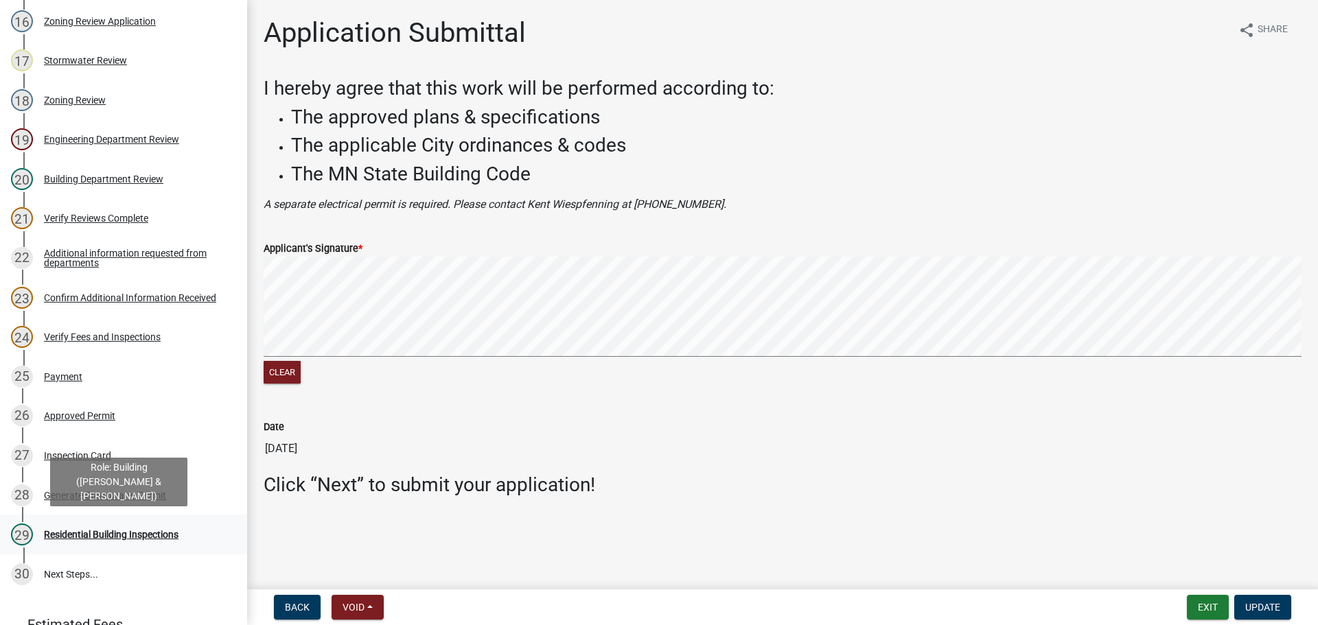
click at [87, 531] on div "Residential Building Inspections" at bounding box center [111, 535] width 135 height 10
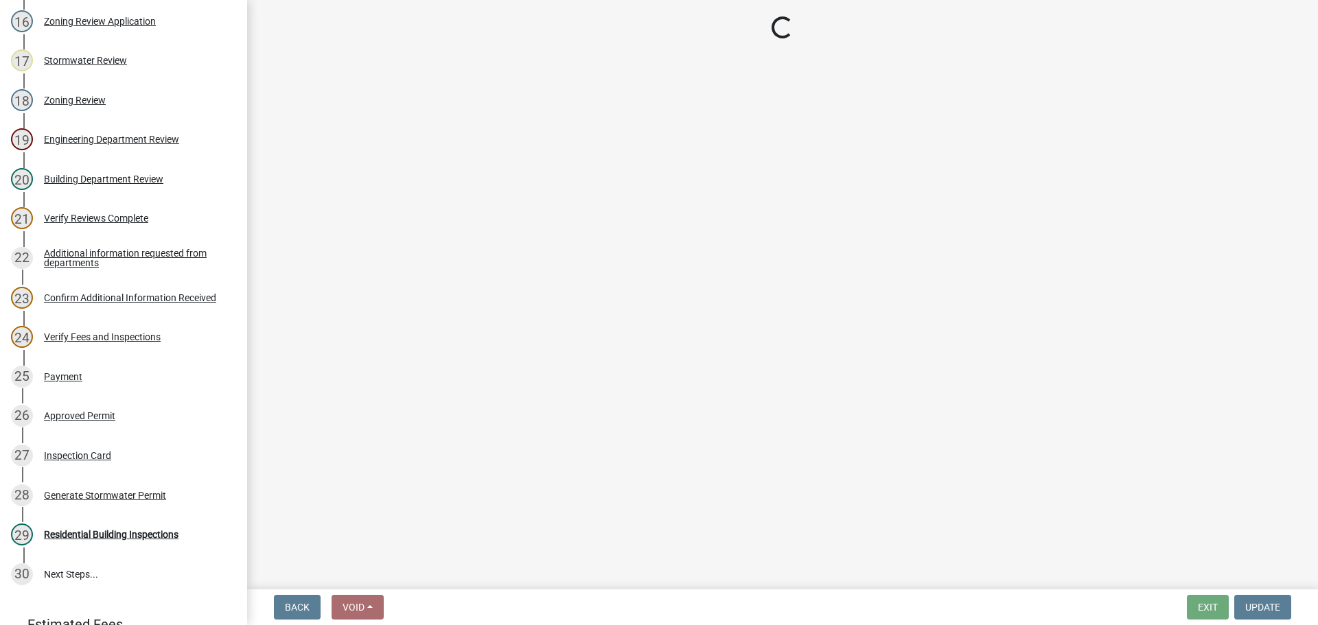
select select "805d55ac-e238-4e04-8f8e-acc067f36c3e"
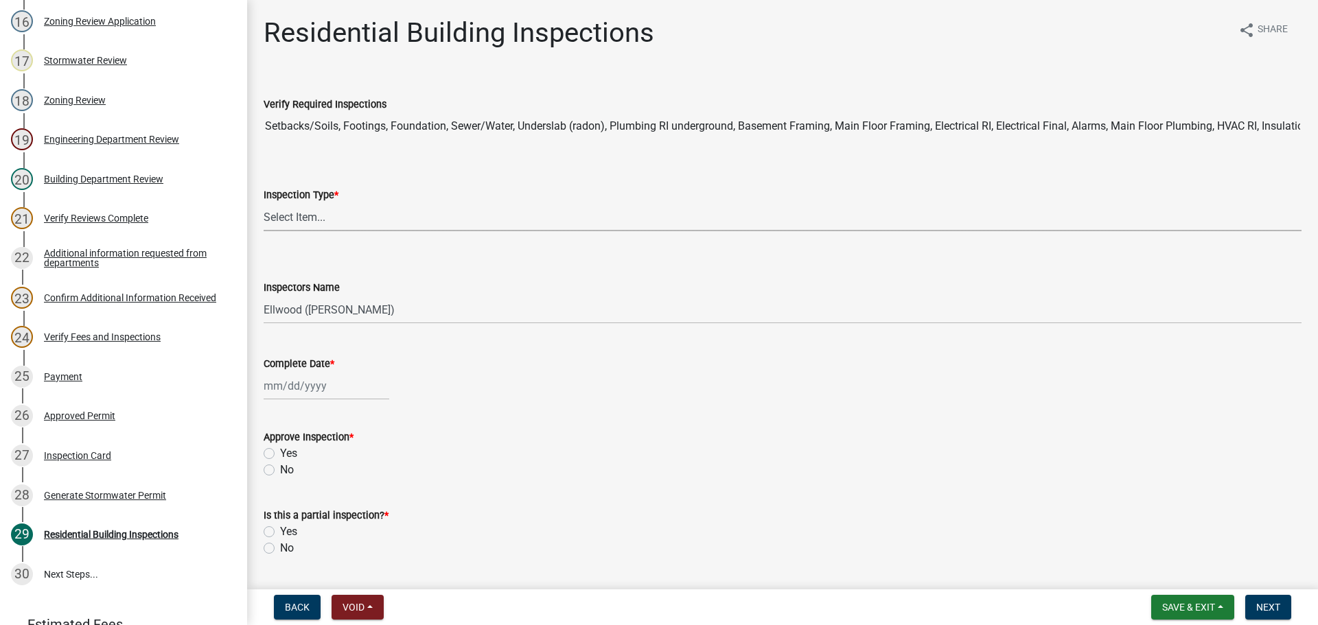
click at [296, 219] on select "Select Item... None All Inspections Required Energy Code Certificate Setback/So…" at bounding box center [783, 217] width 1038 height 28
click at [264, 203] on select "Select Item... None All Inspections Required Energy Code Certificate Setback/So…" at bounding box center [783, 217] width 1038 height 28
select select "1524a0e4-41e7-4b23-a56b-09fc06ffcc04"
select select "8"
select select "2025"
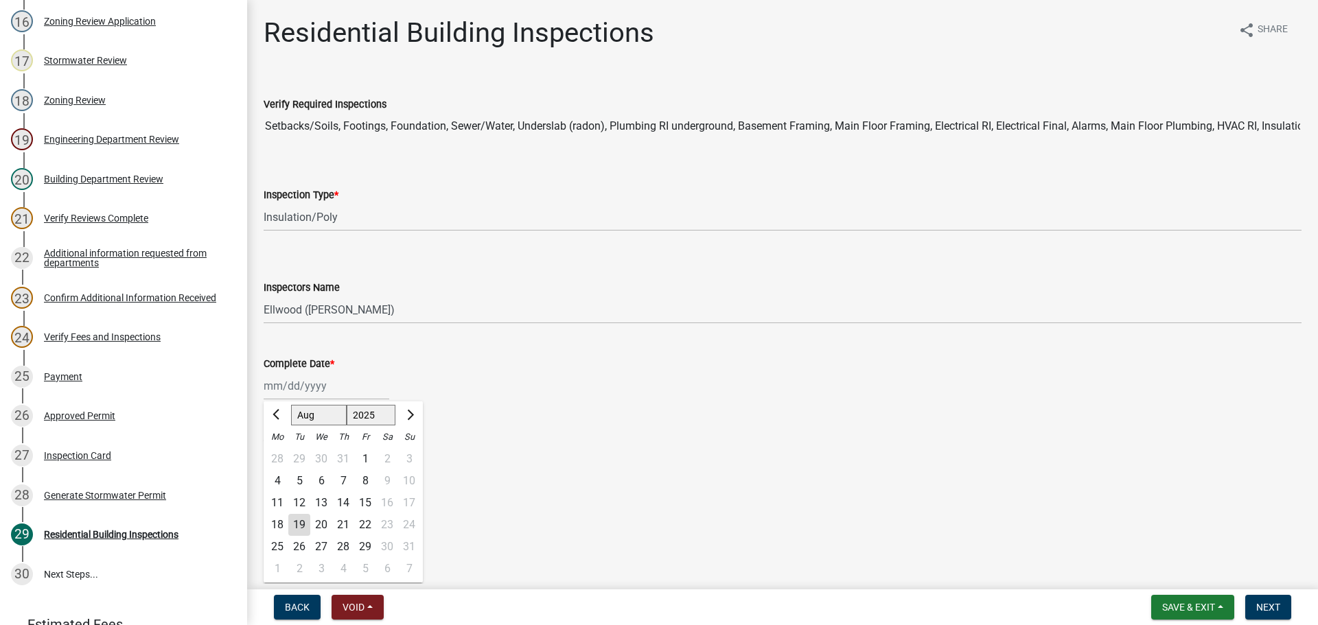
click at [300, 393] on div "[PERSON_NAME] Feb Mar Apr [PERSON_NAME][DATE] Oct Nov [DATE] 1526 1527 1528 152…" at bounding box center [327, 386] width 126 height 28
click at [297, 524] on div "19" at bounding box center [299, 525] width 22 height 22
type input "[DATE]"
click at [280, 450] on label "Yes" at bounding box center [288, 454] width 17 height 16
click at [280, 450] on input "Yes" at bounding box center [284, 450] width 9 height 9
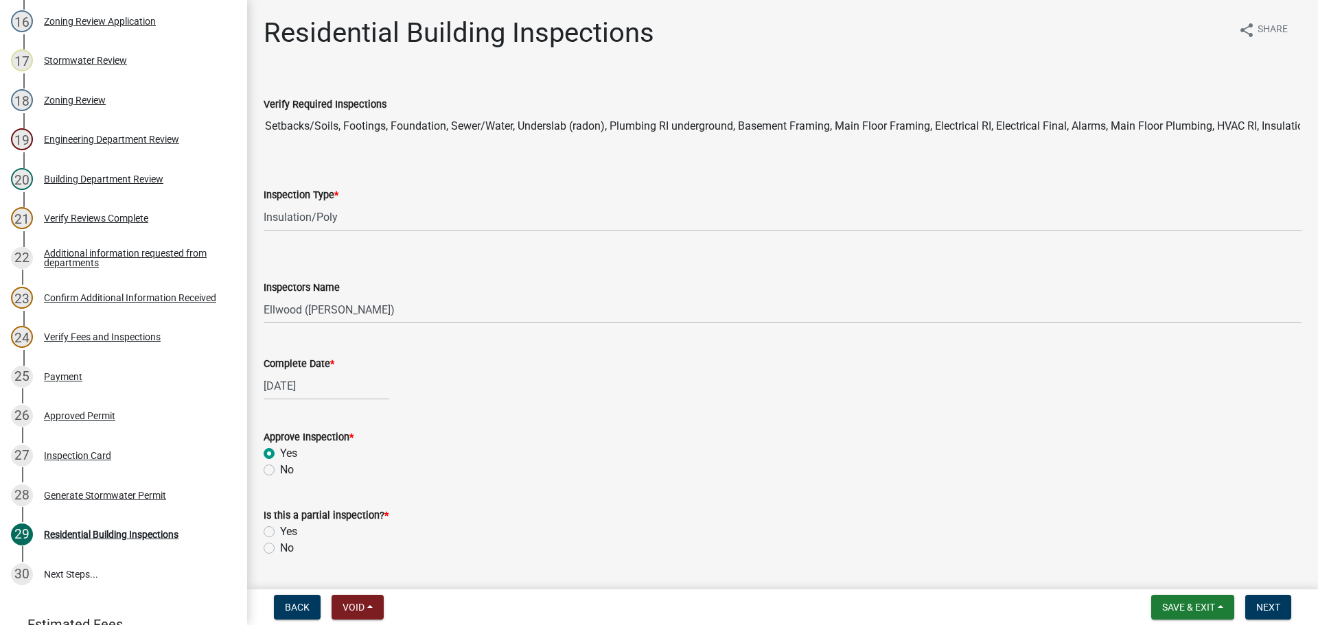
radio input "true"
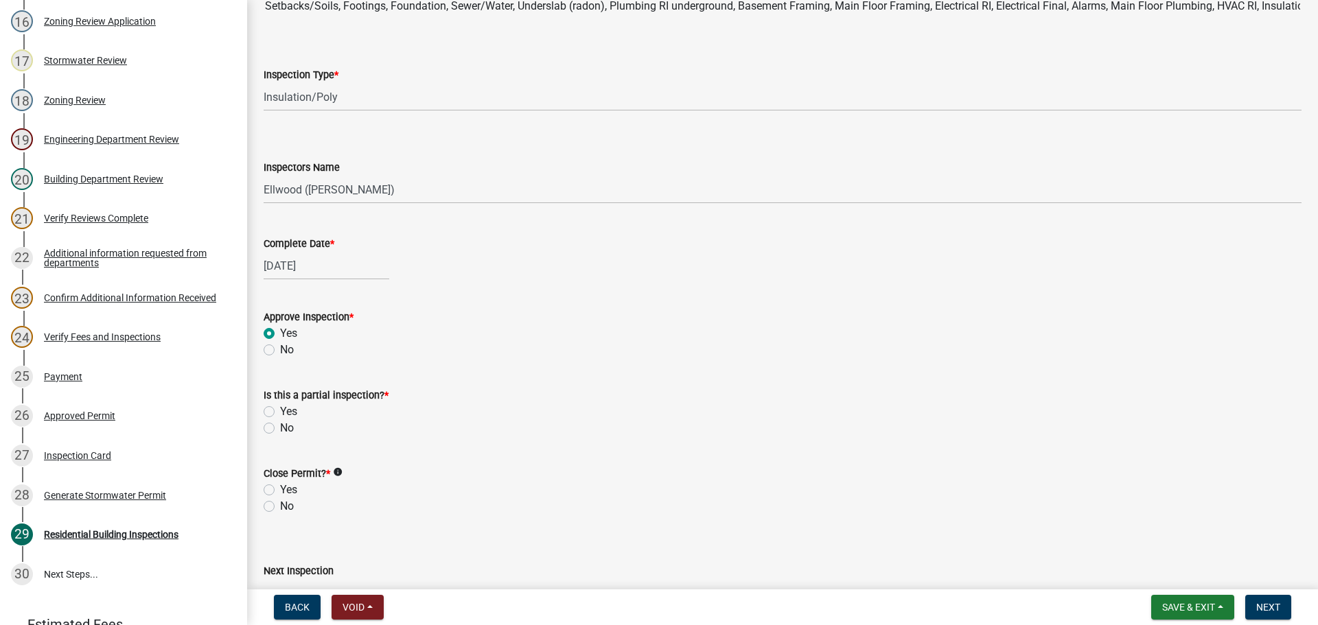
scroll to position [137, 0]
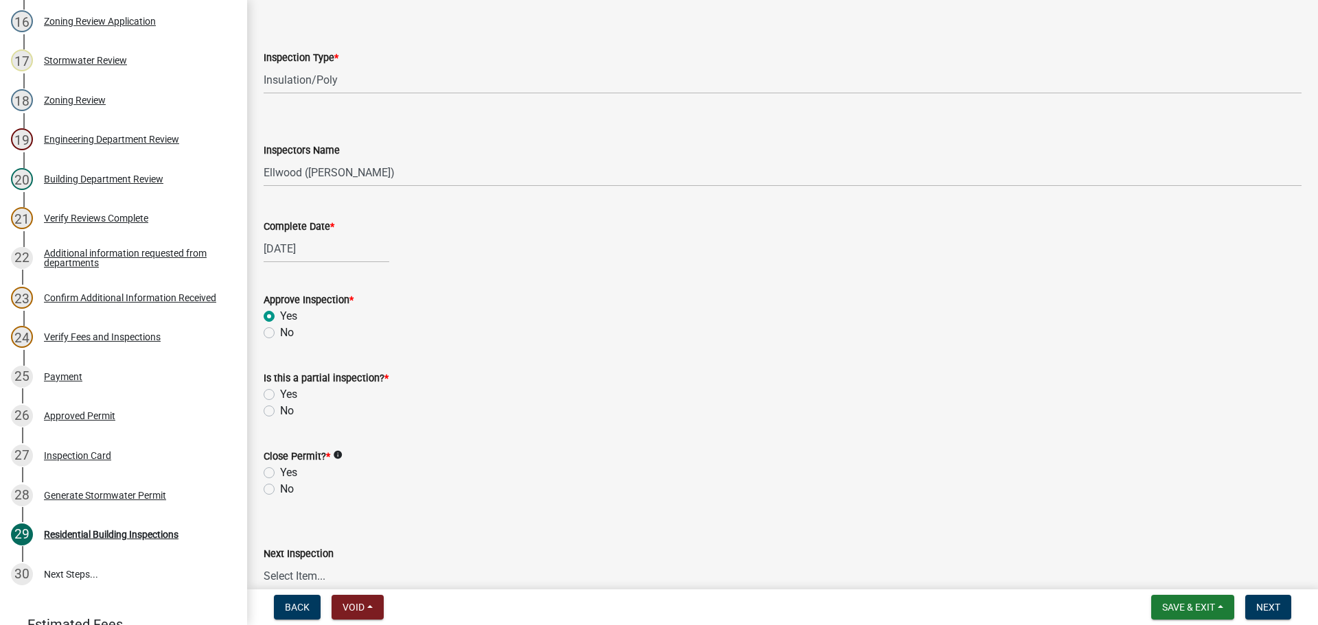
click at [280, 407] on label "No" at bounding box center [287, 411] width 14 height 16
click at [280, 407] on input "No" at bounding box center [284, 407] width 9 height 9
radio input "true"
click at [280, 489] on label "No" at bounding box center [287, 489] width 14 height 16
click at [280, 489] on input "No" at bounding box center [284, 485] width 9 height 9
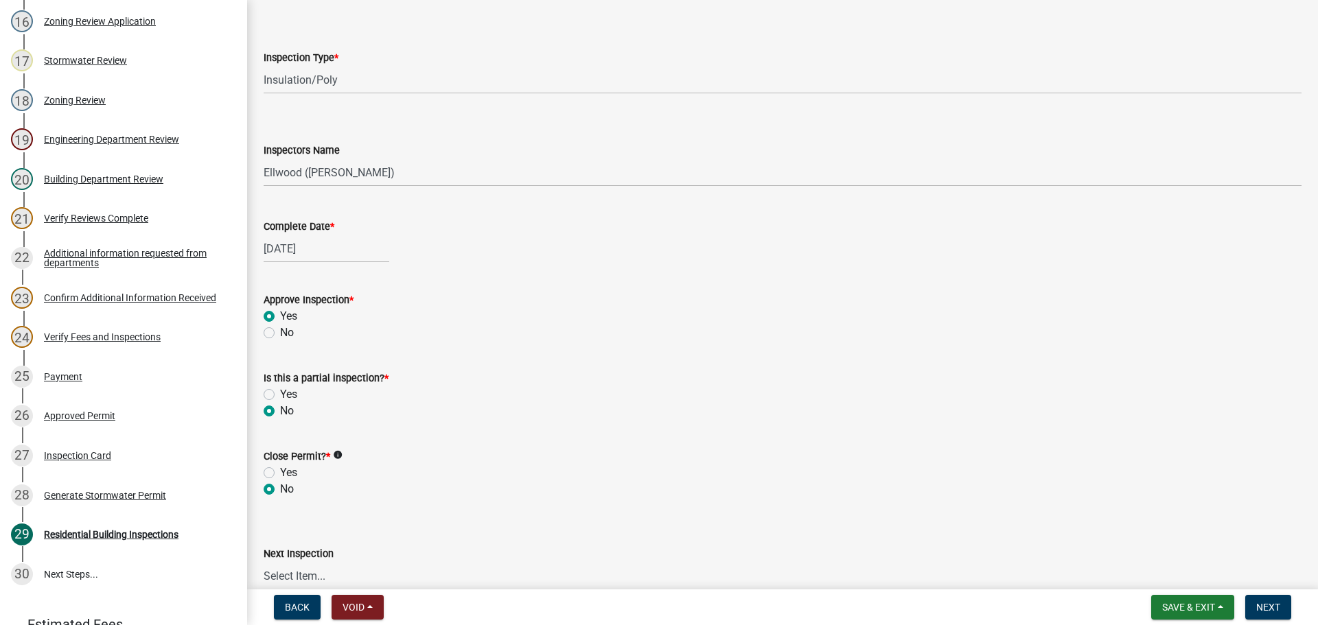
radio input "true"
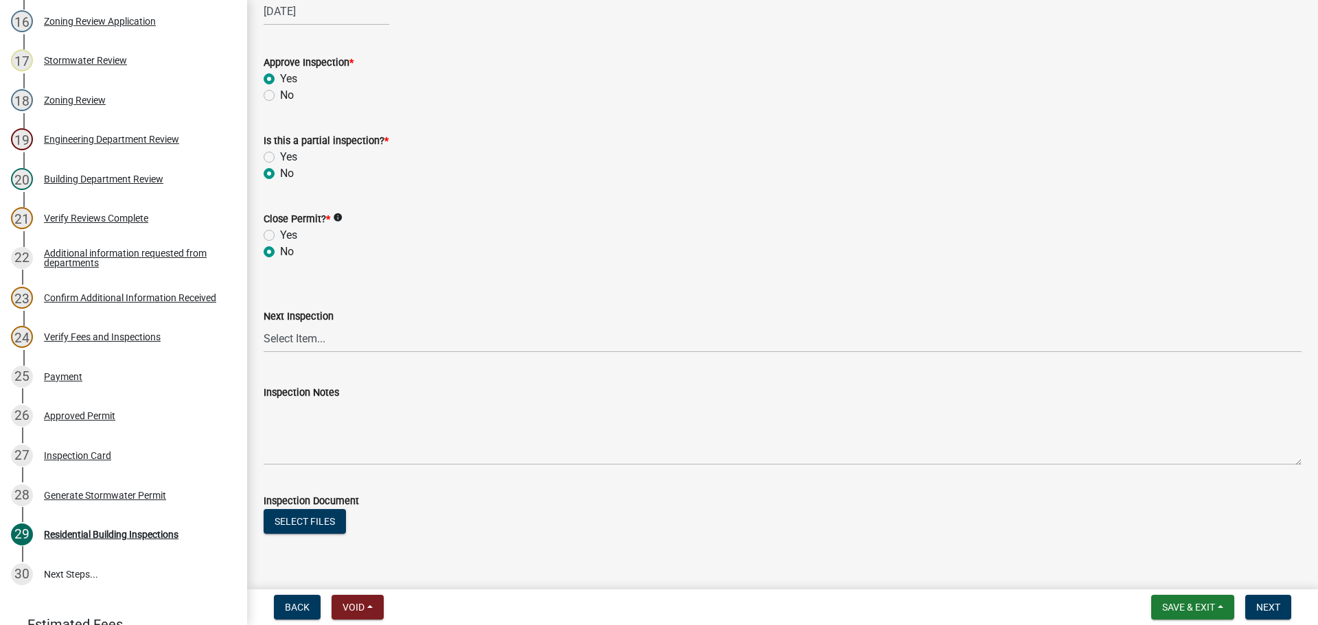
scroll to position [405, 0]
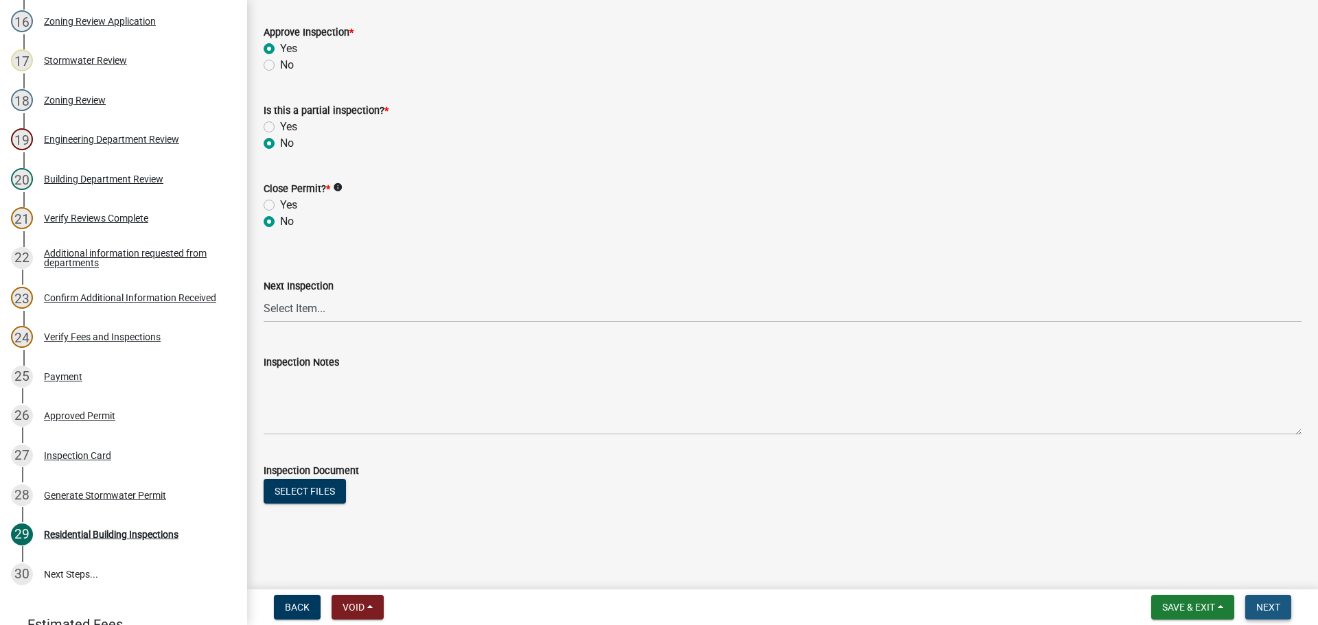
click at [1277, 602] on span "Next" at bounding box center [1268, 607] width 24 height 11
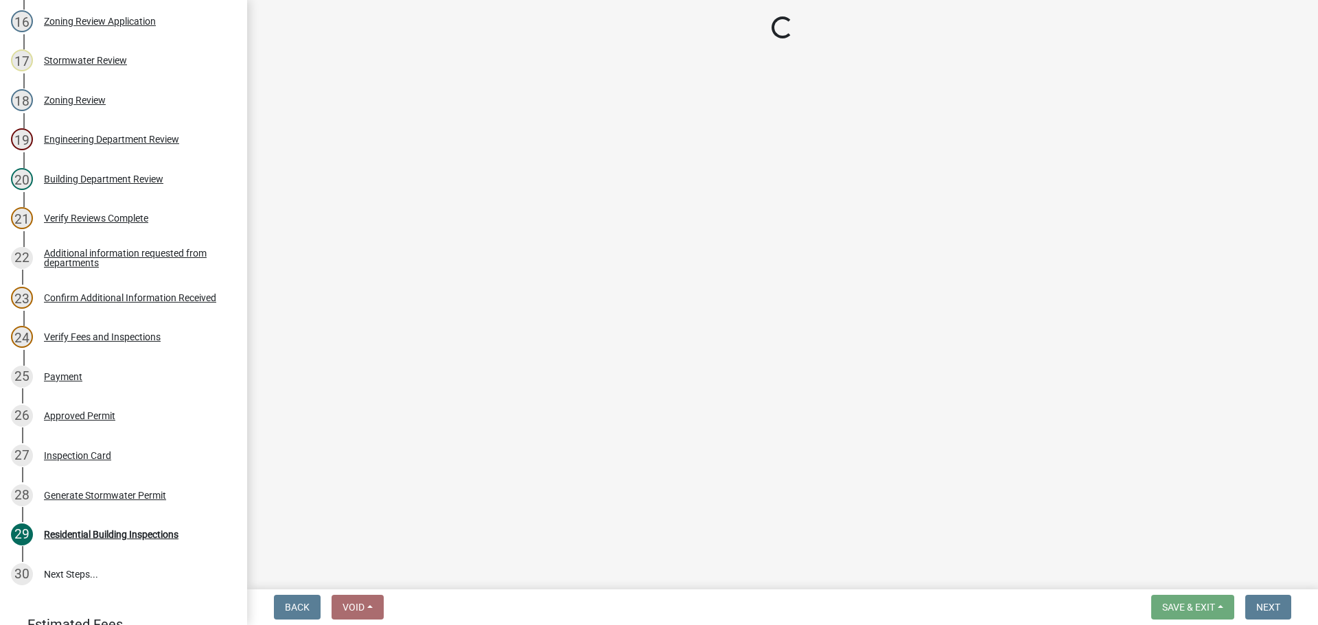
select select "805d55ac-e238-4e04-8f8e-acc067f36c3e"
